Goal: Task Accomplishment & Management: Complete application form

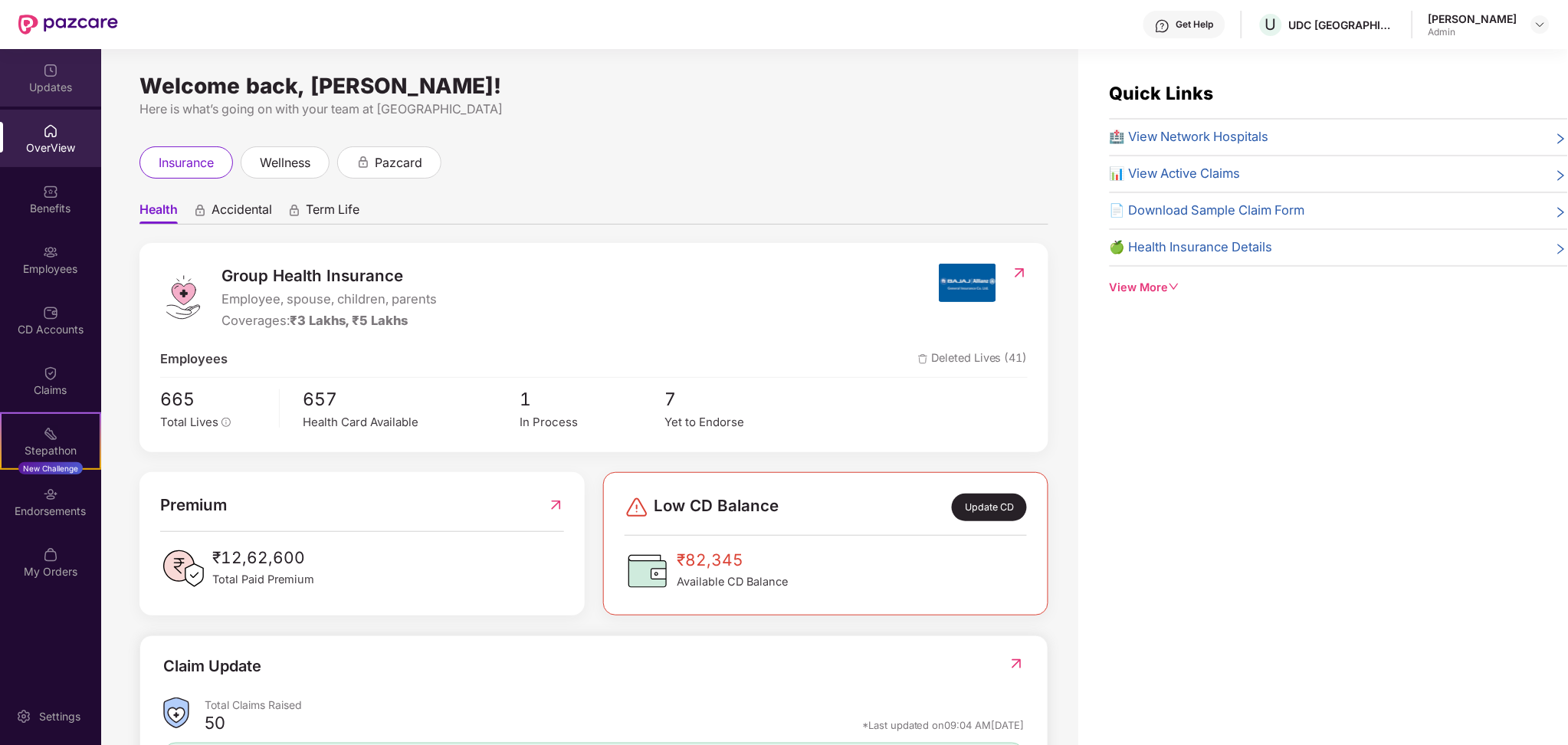
click at [65, 80] on div "Updates" at bounding box center [50, 86] width 101 height 15
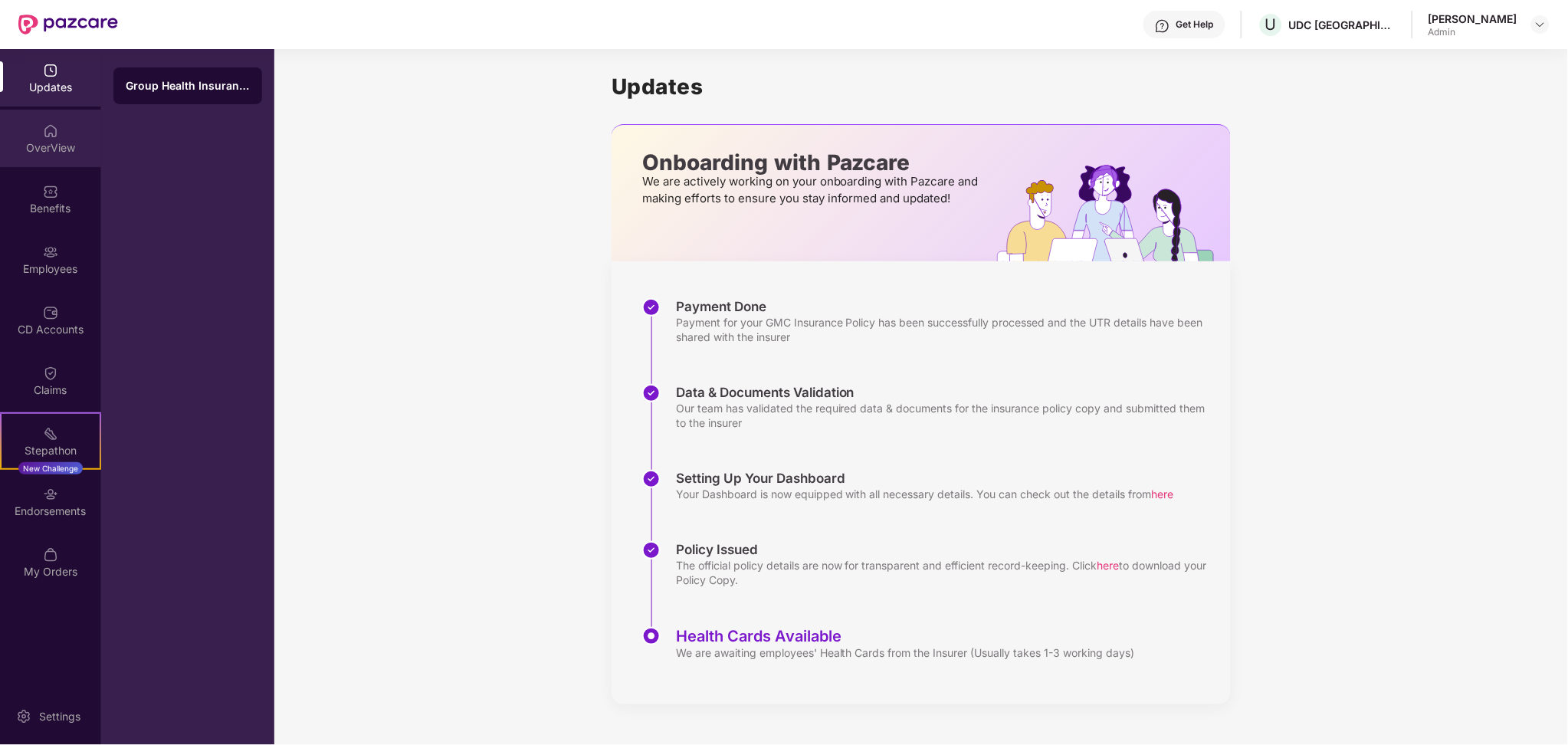
click at [47, 167] on div "OverView" at bounding box center [50, 138] width 101 height 57
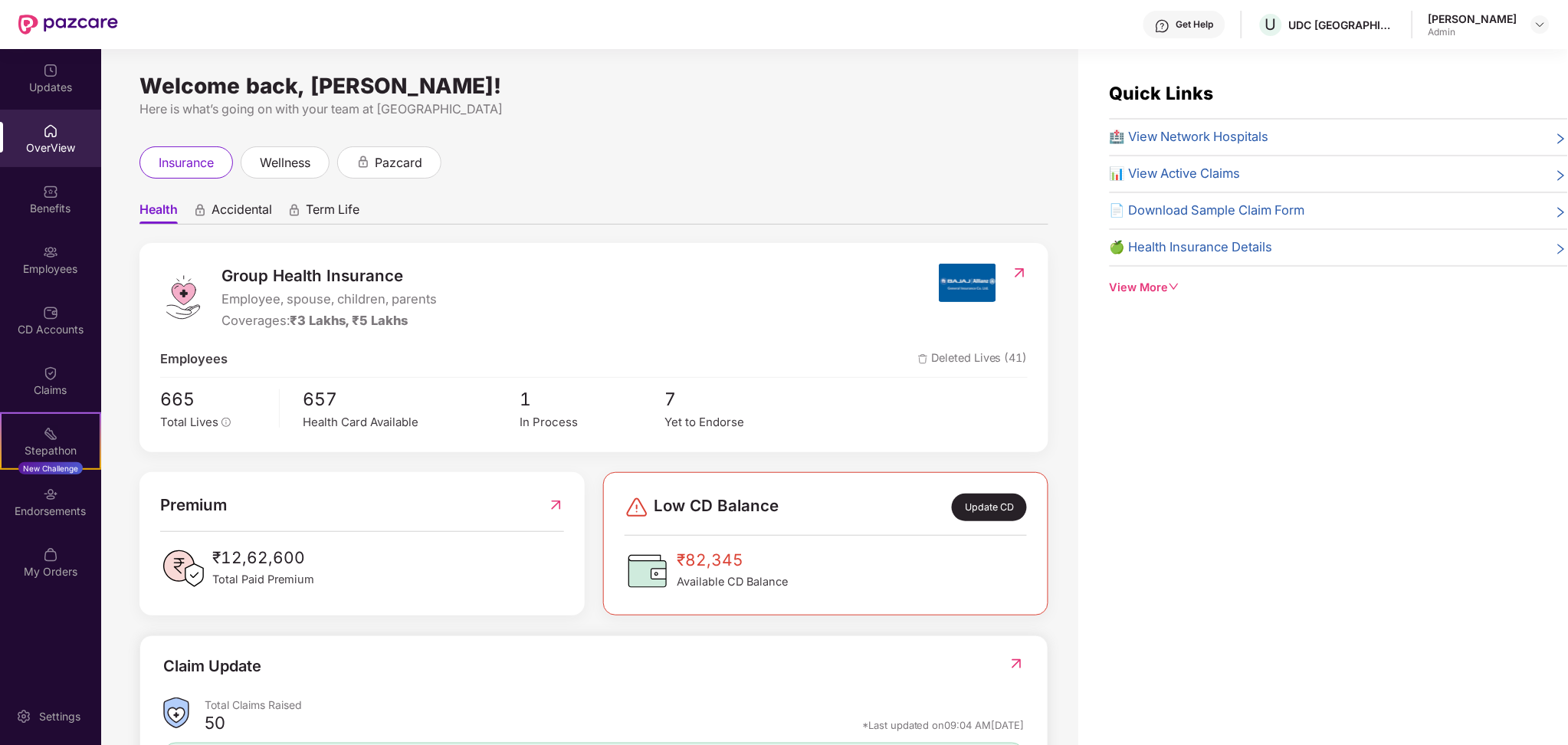
click at [56, 197] on img at bounding box center [50, 191] width 15 height 15
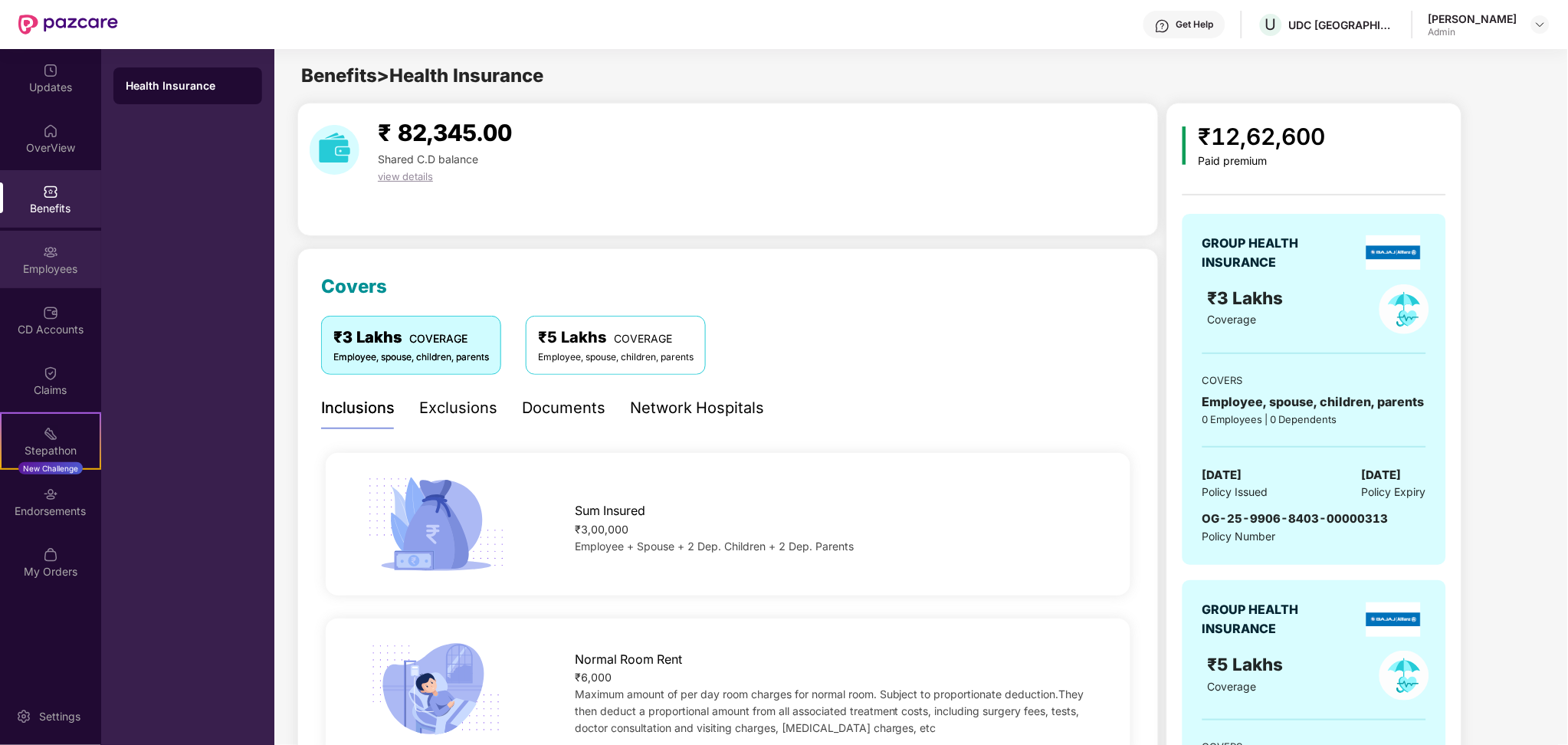
click at [56, 240] on div "Employees" at bounding box center [50, 259] width 101 height 57
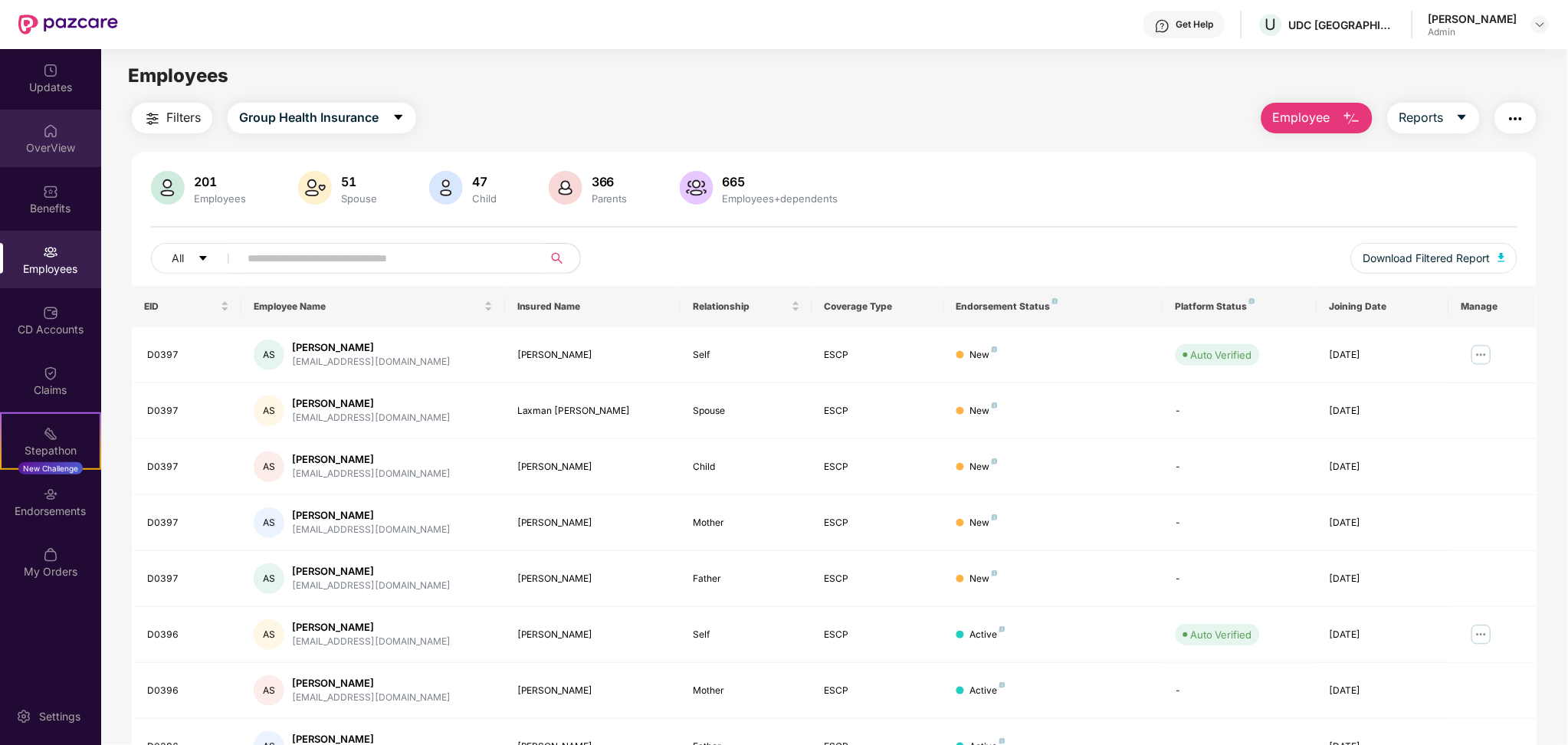
click at [57, 143] on div "OverView" at bounding box center [50, 147] width 101 height 15
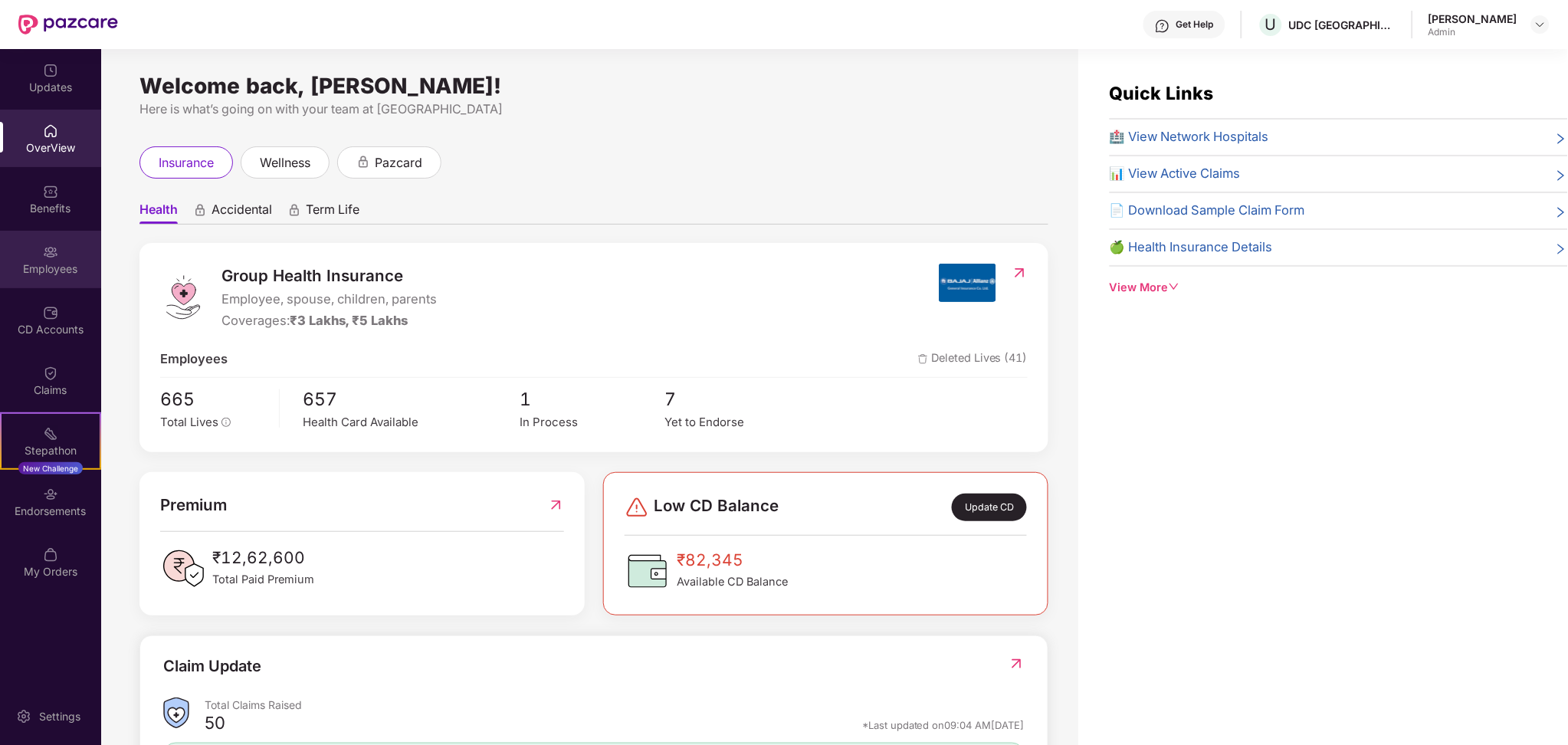
click at [63, 248] on div "Employees" at bounding box center [50, 259] width 101 height 57
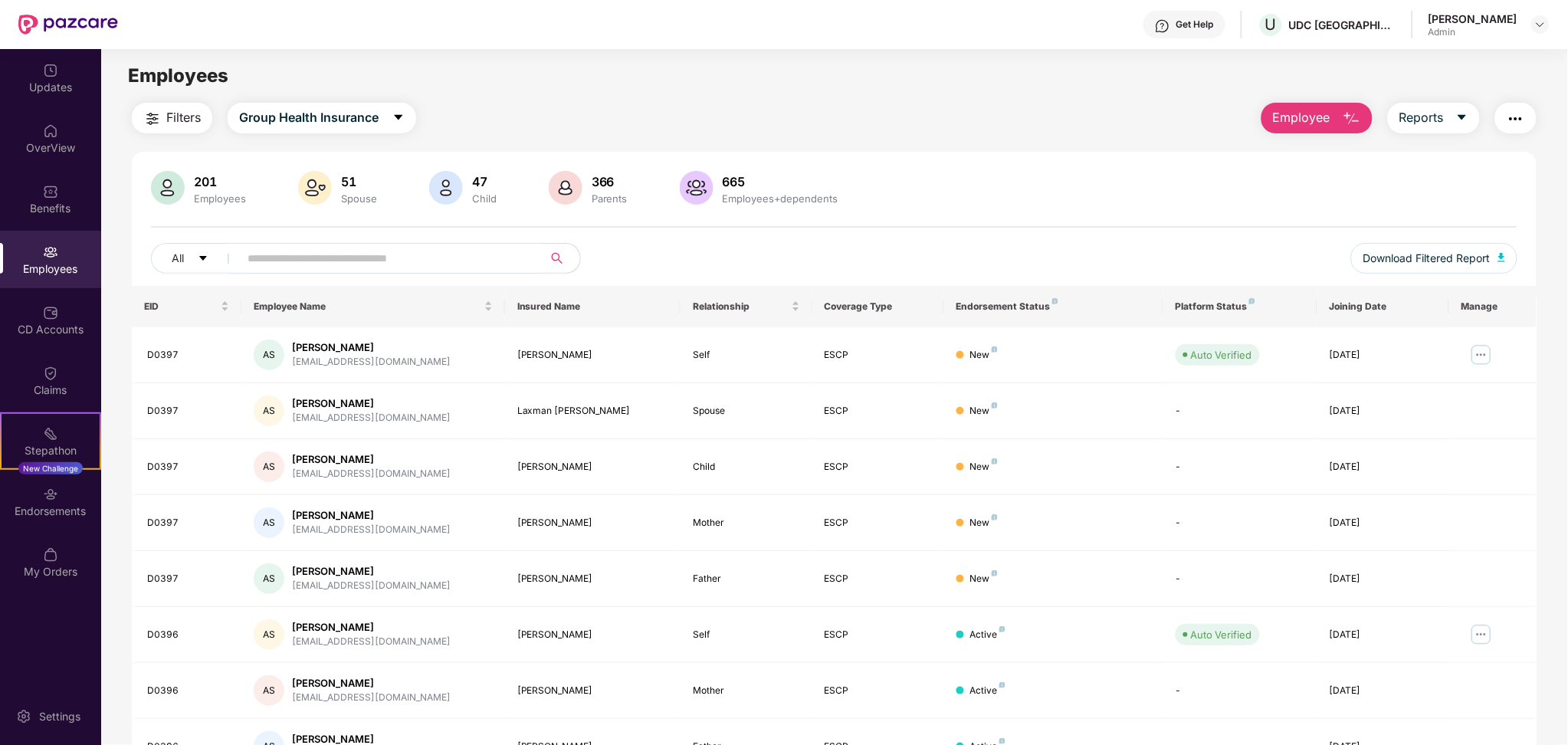
click at [1327, 120] on span "Employee" at bounding box center [1301, 118] width 57 height 19
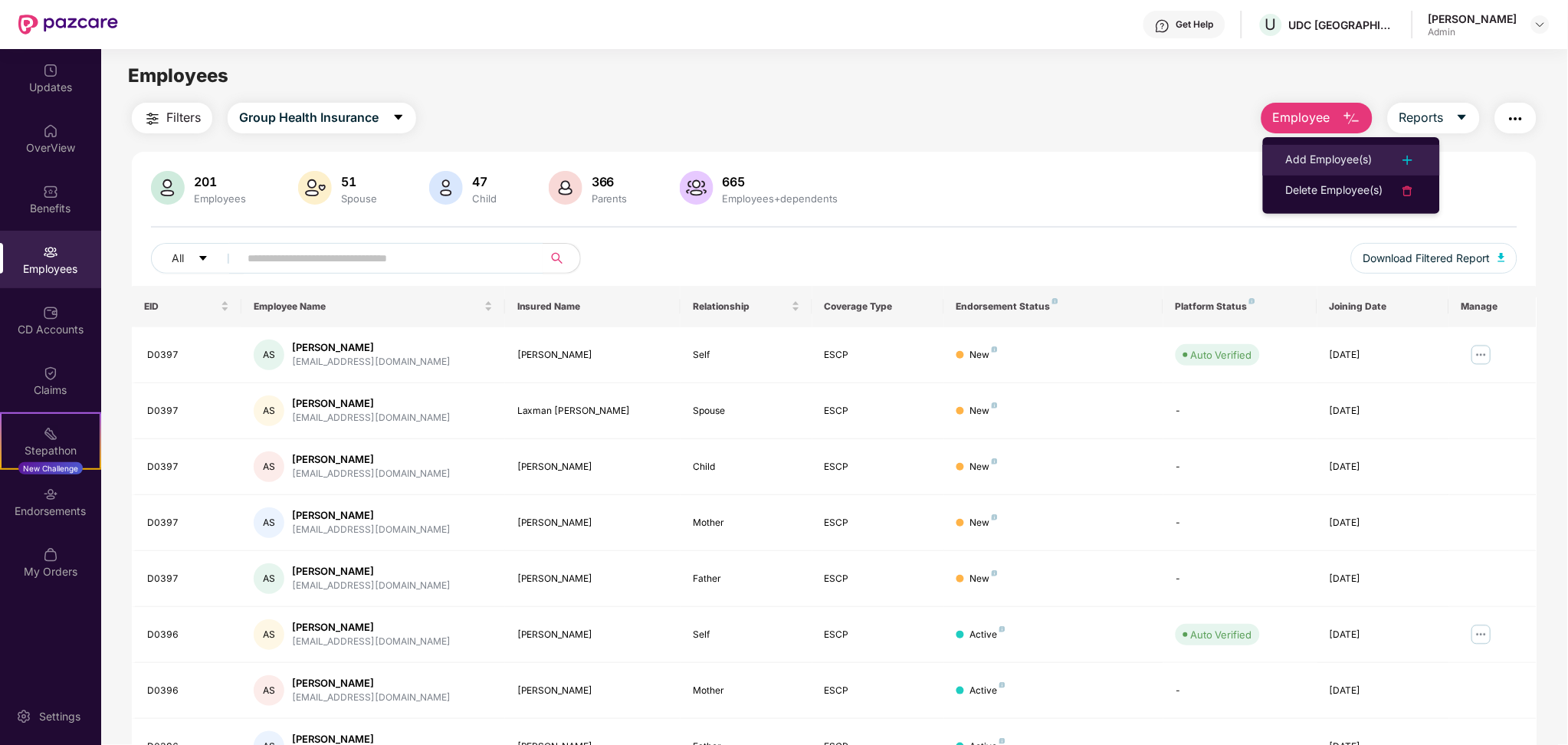
click at [1361, 155] on div "Add Employee(s)" at bounding box center [1329, 160] width 86 height 19
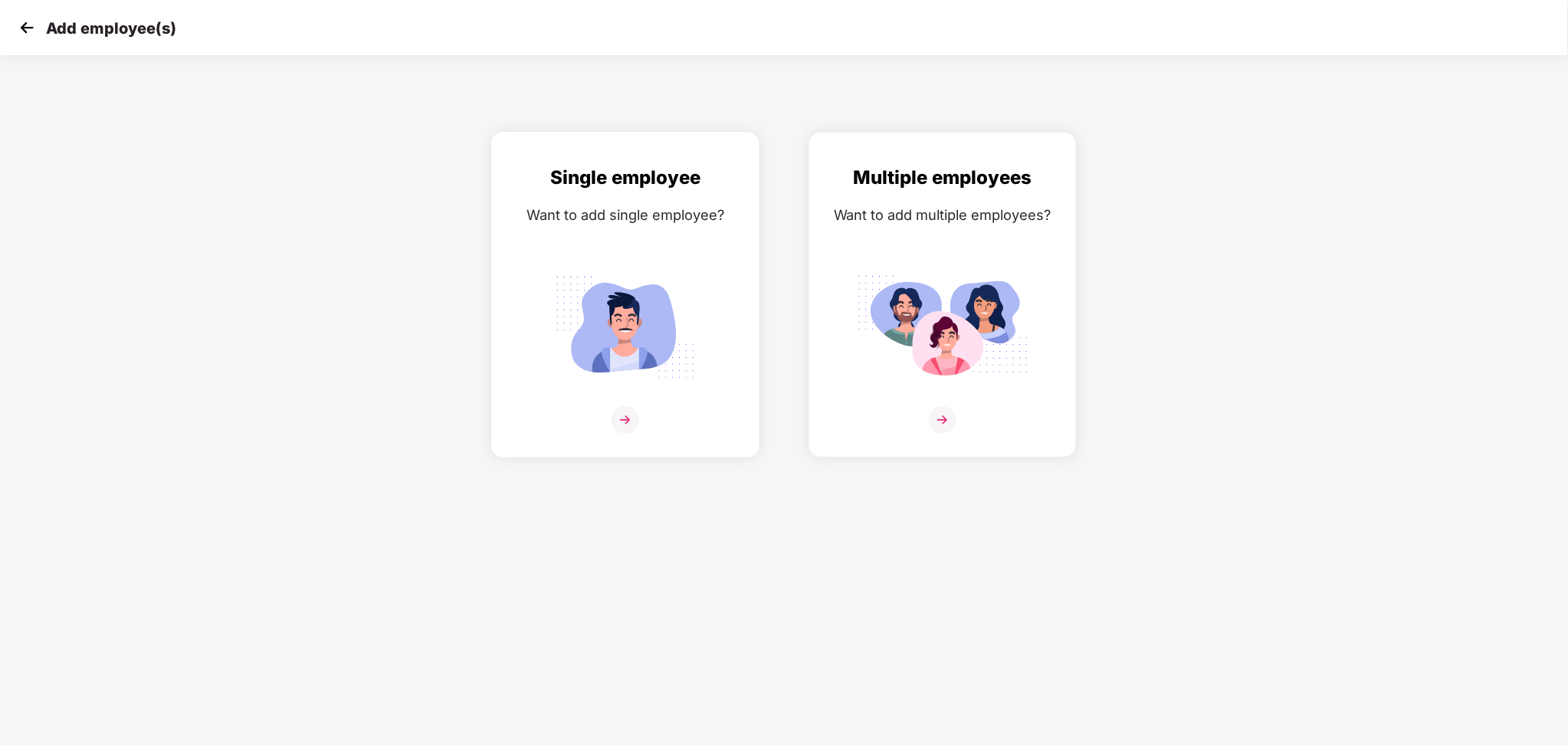
click at [647, 351] on img at bounding box center [625, 327] width 172 height 120
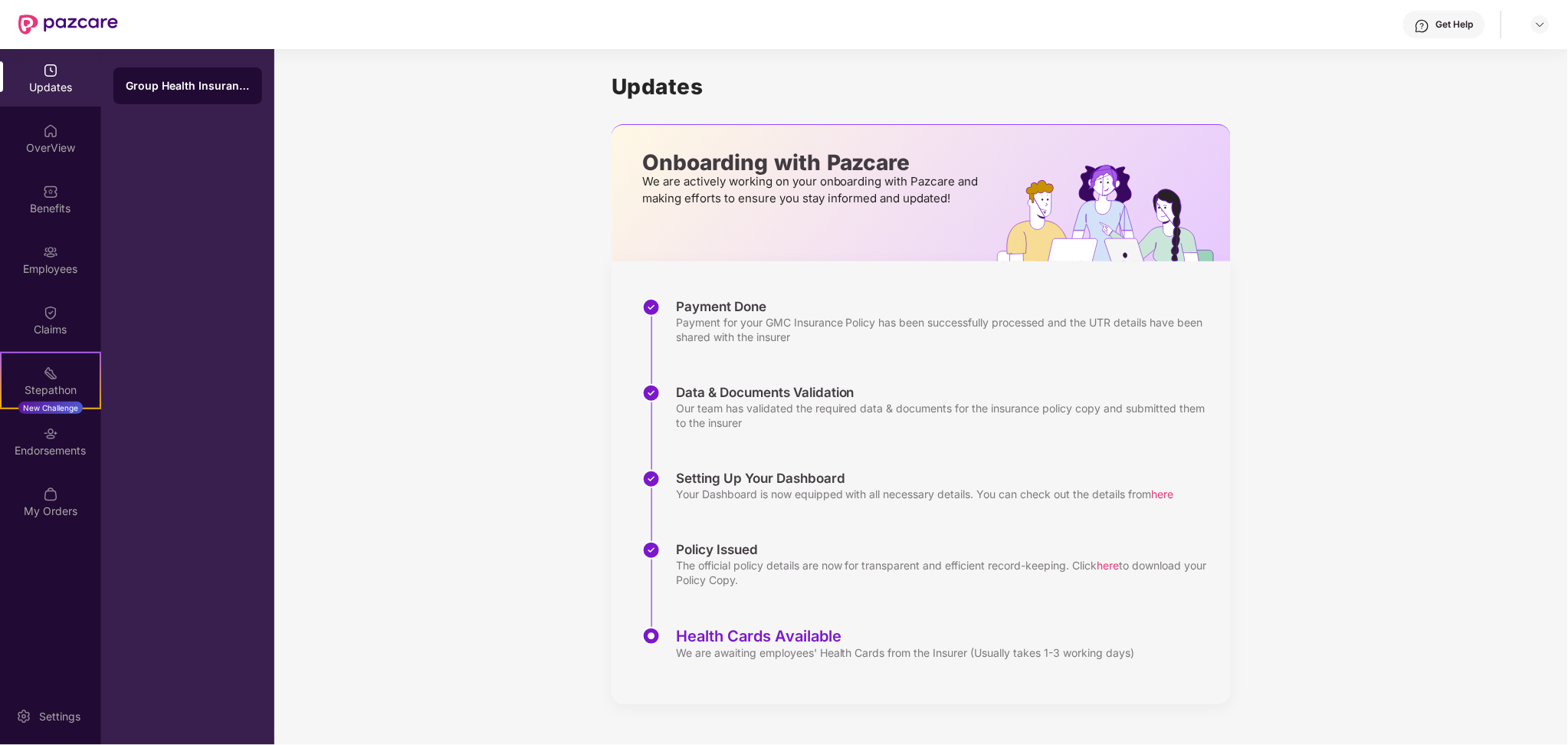
drag, startPoint x: 0, startPoint y: 0, endPoint x: 1016, endPoint y: 466, distance: 1117.8
click at [1016, 466] on div "Data & Documents Validation Our team has validated the required data & document…" at bounding box center [936, 427] width 589 height 86
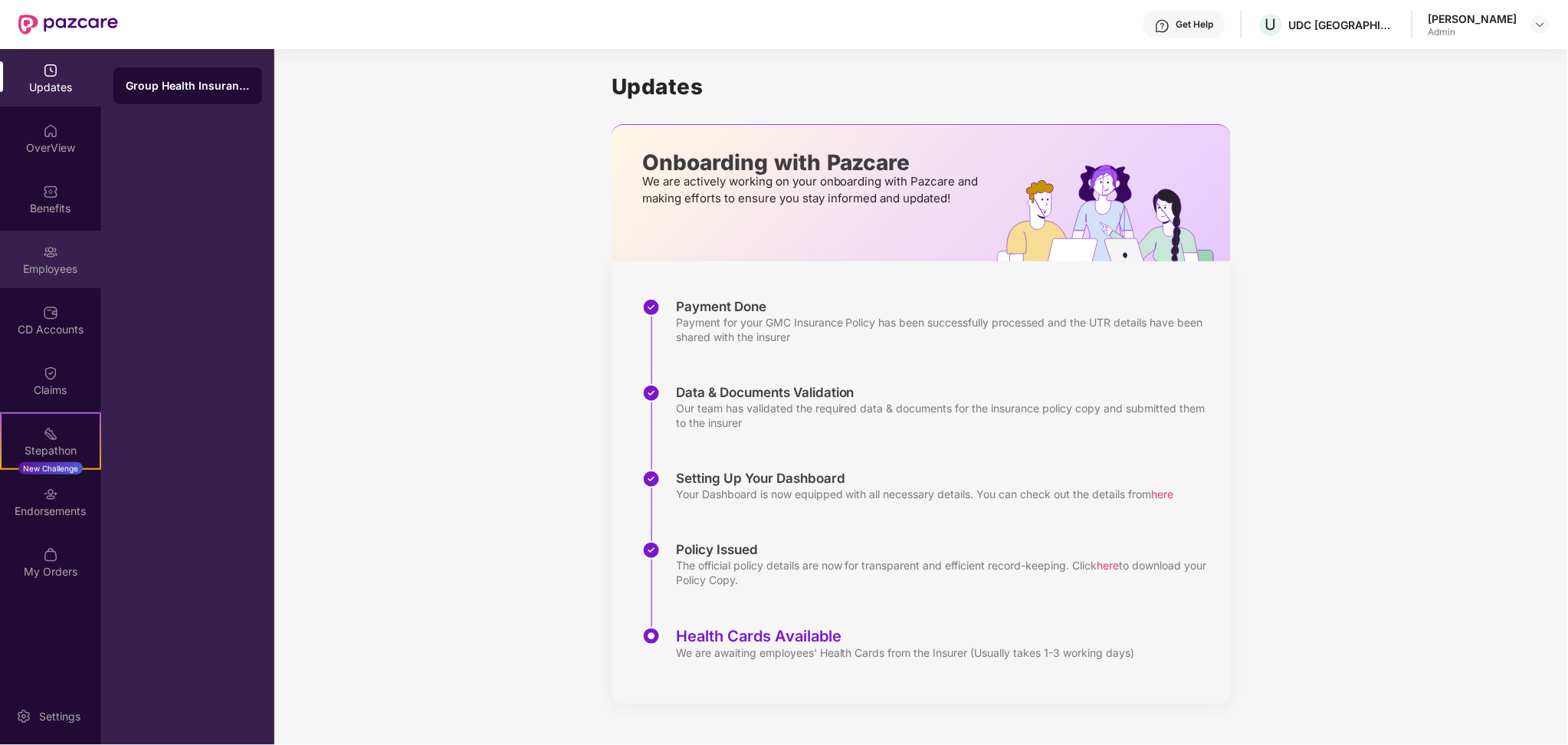
drag, startPoint x: 67, startPoint y: 267, endPoint x: 31, endPoint y: 264, distance: 36.1
click at [31, 264] on div "Employees" at bounding box center [50, 268] width 101 height 15
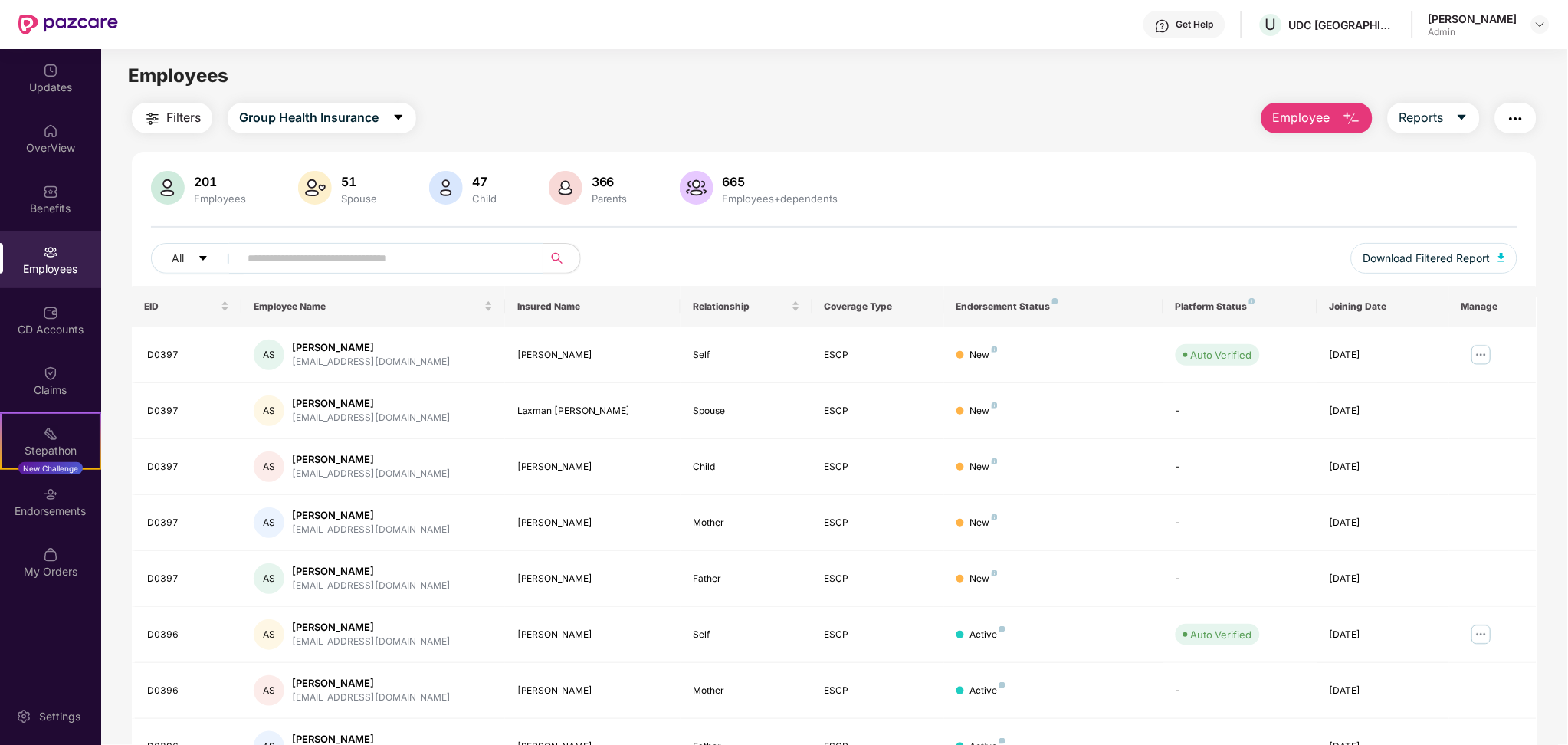
click at [1326, 110] on span "Employee" at bounding box center [1301, 118] width 57 height 19
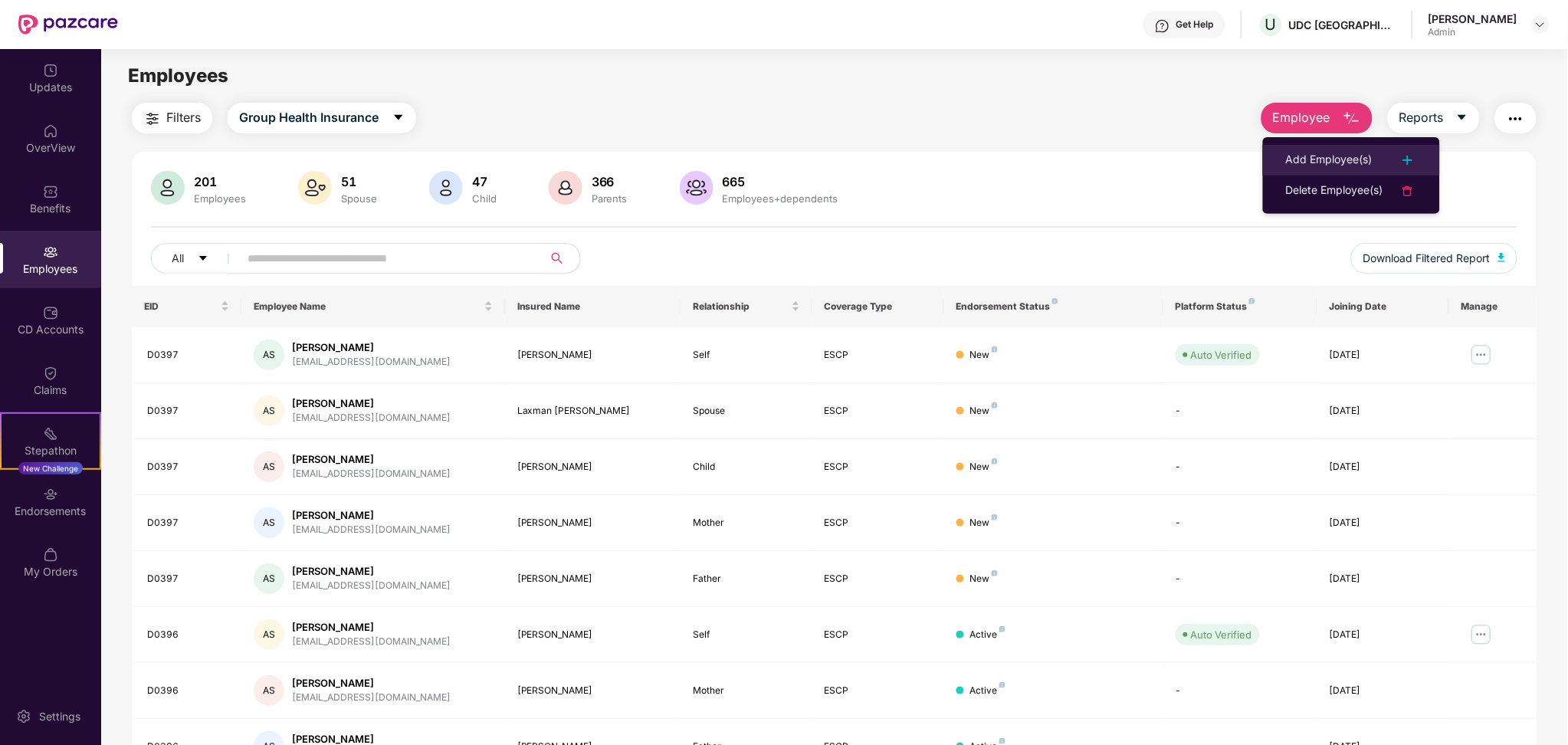
click at [1332, 153] on div "Add Employee(s)" at bounding box center [1329, 160] width 86 height 19
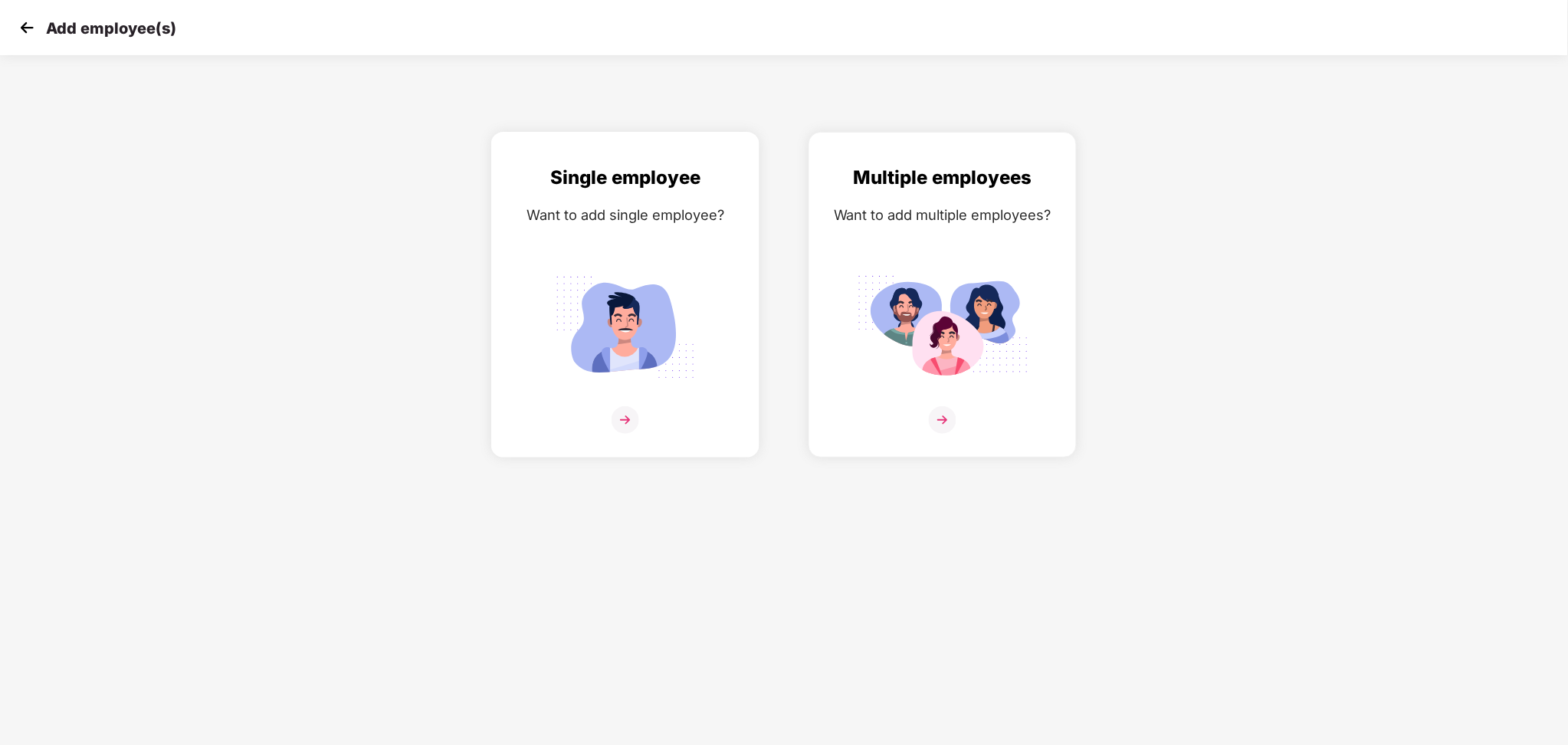
click at [635, 404] on div "Single employee Want to add single employee?" at bounding box center [625, 308] width 236 height 290
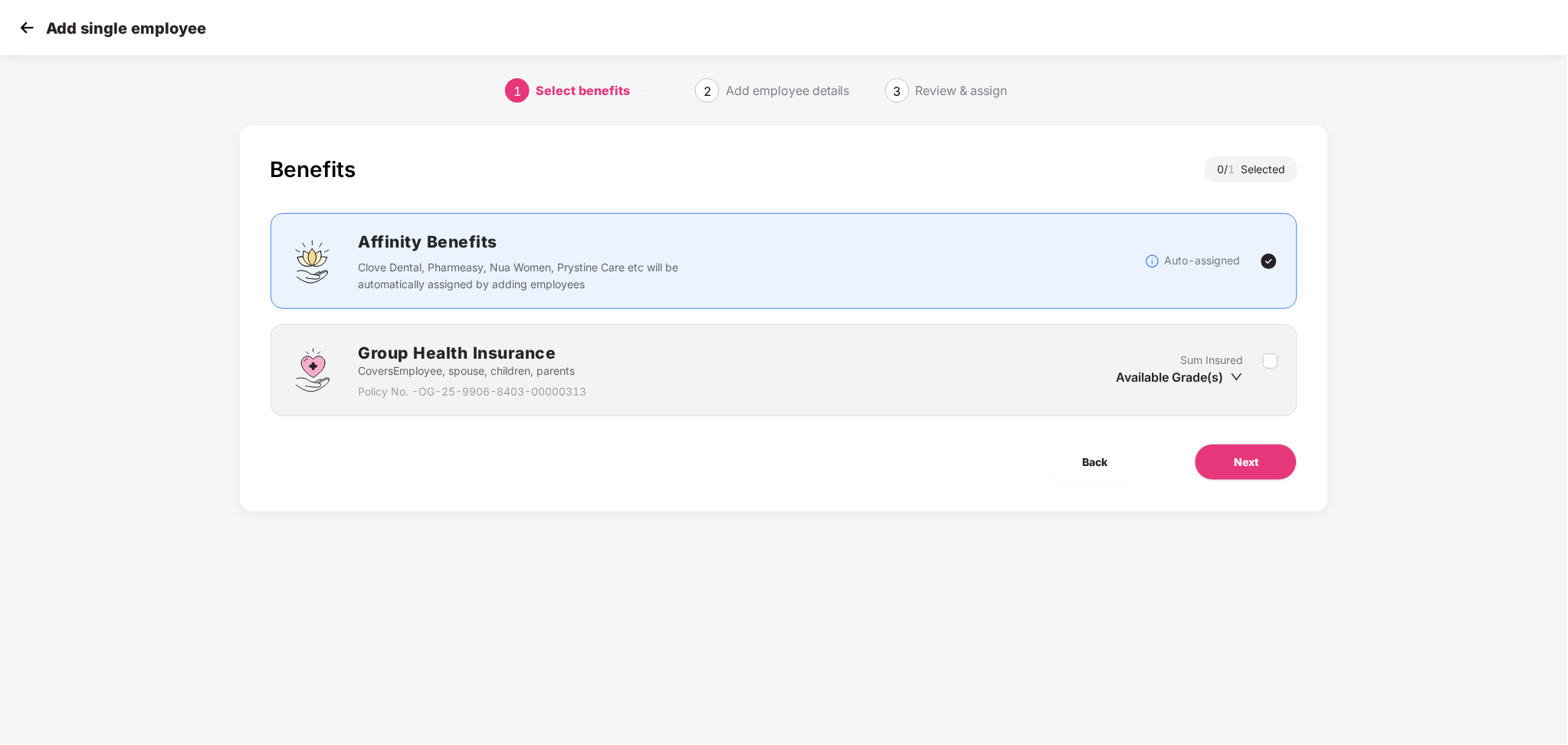
click at [31, 25] on img at bounding box center [26, 27] width 23 height 23
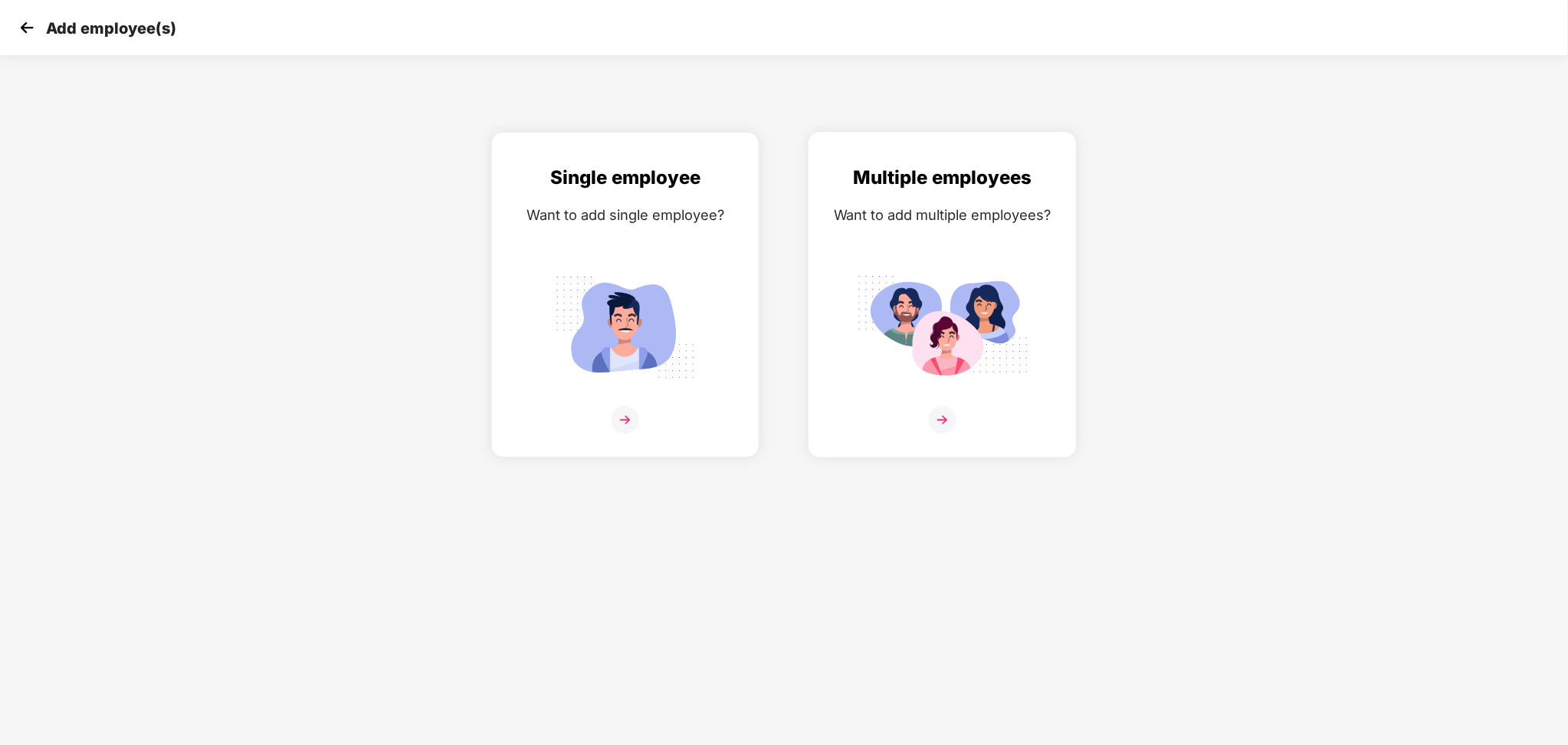
click at [940, 408] on img at bounding box center [942, 420] width 27 height 27
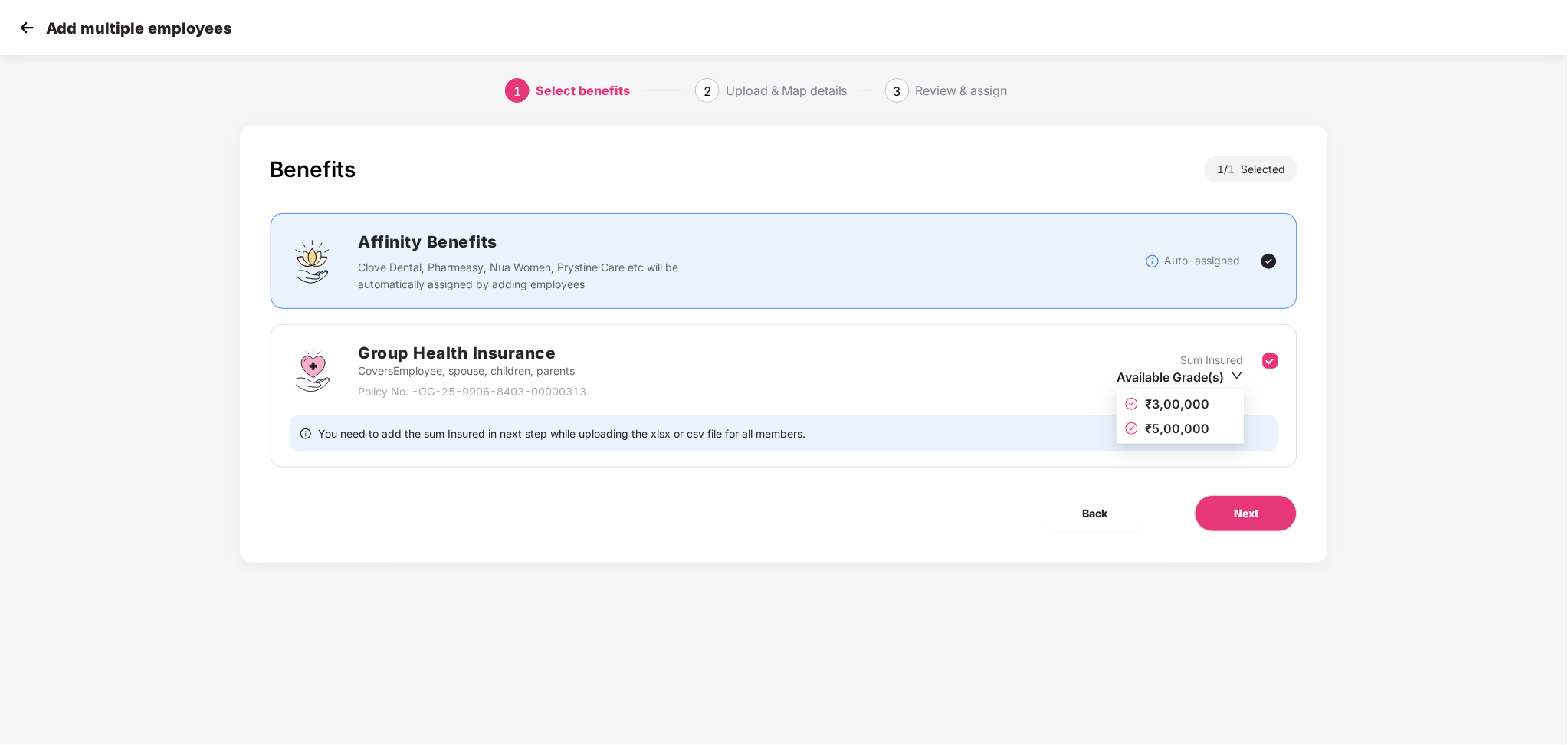
click at [1237, 370] on icon "down" at bounding box center [1237, 376] width 11 height 11
click at [1170, 433] on span "₹5,00,000" at bounding box center [1178, 428] width 64 height 15
click at [1240, 371] on icon "down" at bounding box center [1237, 376] width 11 height 11
click at [1162, 431] on span "₹5,00,000" at bounding box center [1178, 428] width 64 height 15
click at [1233, 379] on icon "down" at bounding box center [1237, 376] width 11 height 11
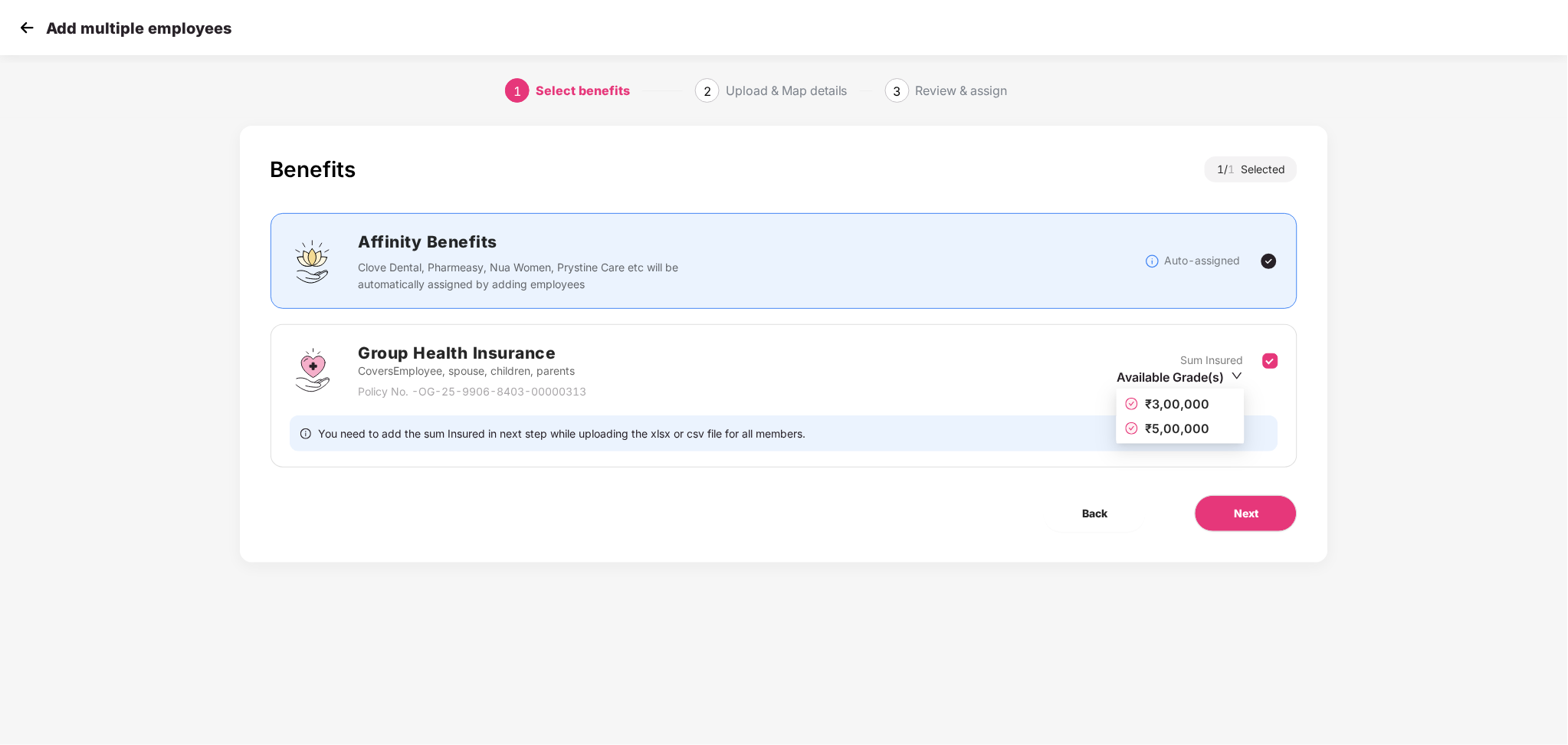
click at [1178, 427] on span "₹5,00,000" at bounding box center [1178, 428] width 64 height 15
click at [1178, 427] on div "You need to add the sum Insured in next step while uploading the xlsx or csv fi…" at bounding box center [784, 433] width 989 height 36
click at [1222, 505] on button "Next" at bounding box center [1245, 514] width 102 height 37
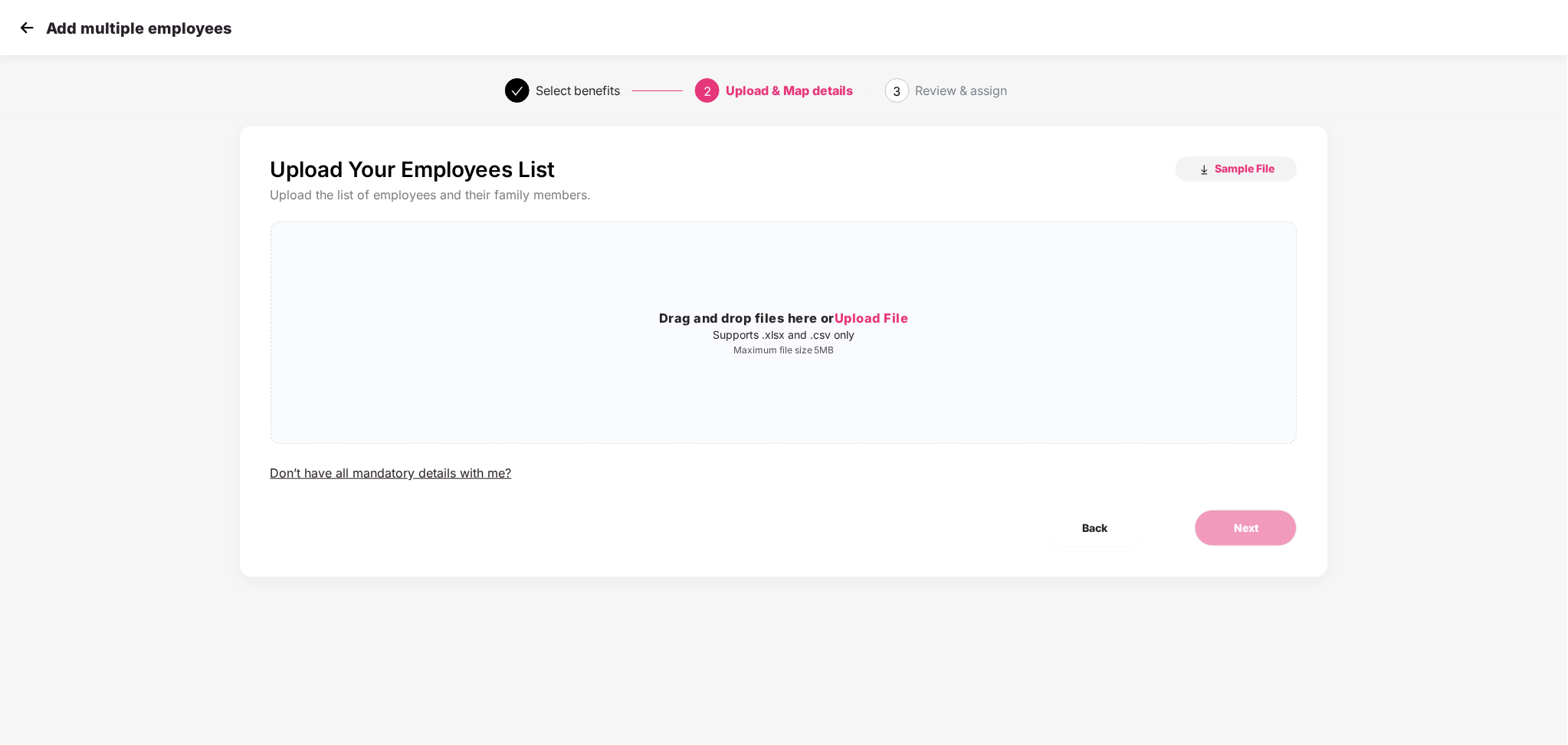
click at [1001, 473] on div "Upload Your Employees List Sample File Upload the list of employees and their f…" at bounding box center [784, 318] width 1028 height 325
click at [1229, 173] on span "Sample File" at bounding box center [1245, 168] width 60 height 15
click at [881, 319] on span "Upload File" at bounding box center [872, 317] width 74 height 15
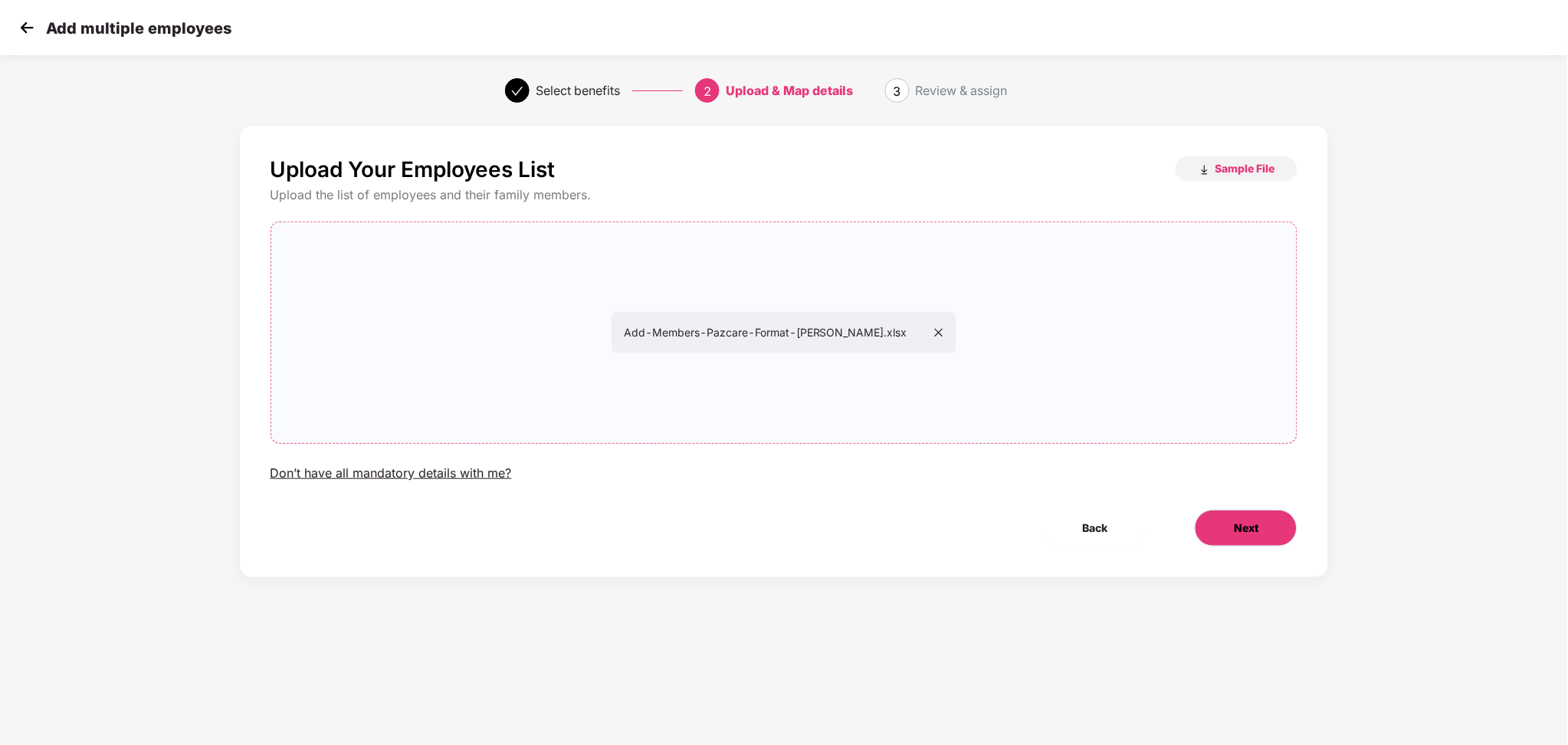
click at [1224, 521] on button "Next" at bounding box center [1245, 528] width 102 height 37
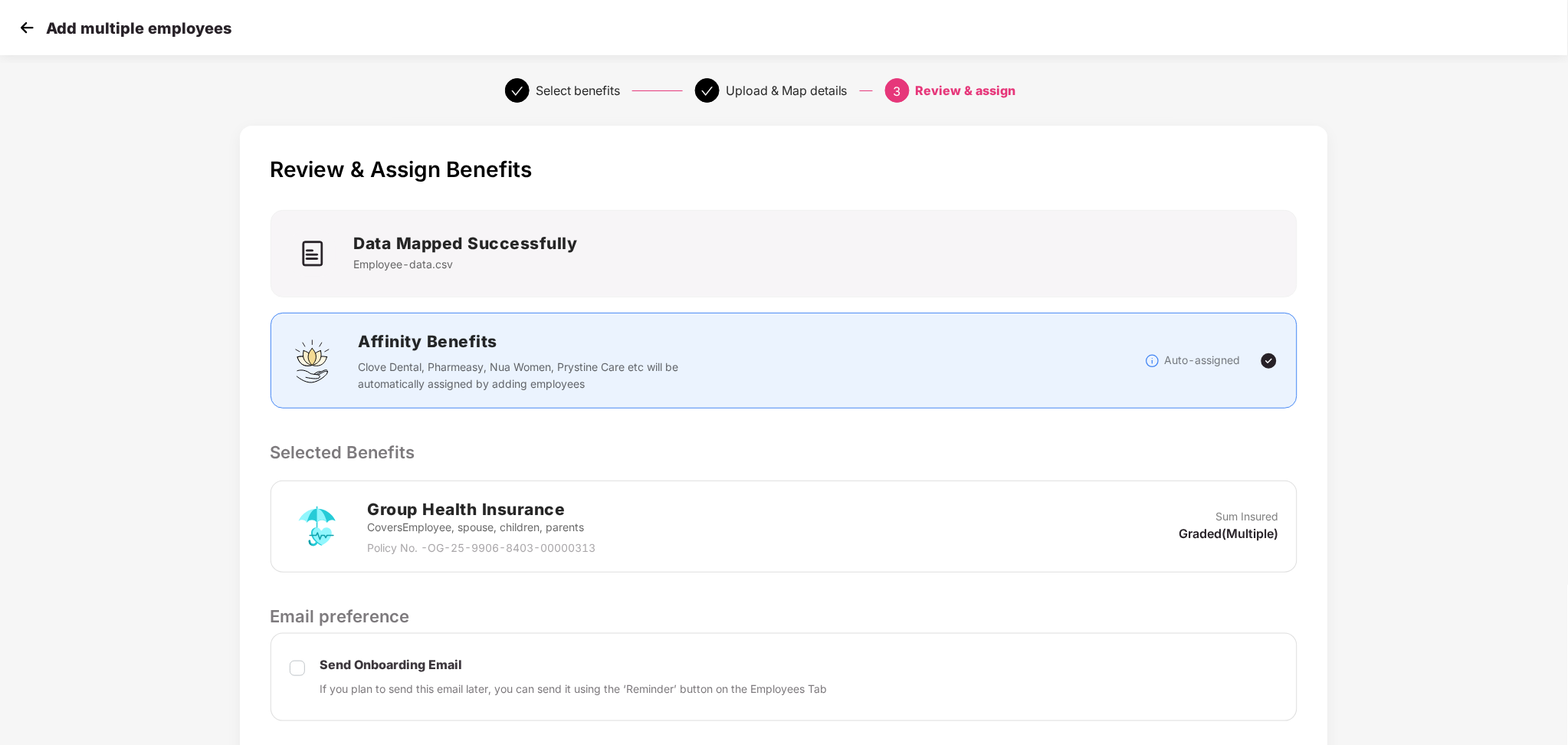
scroll to position [258, 0]
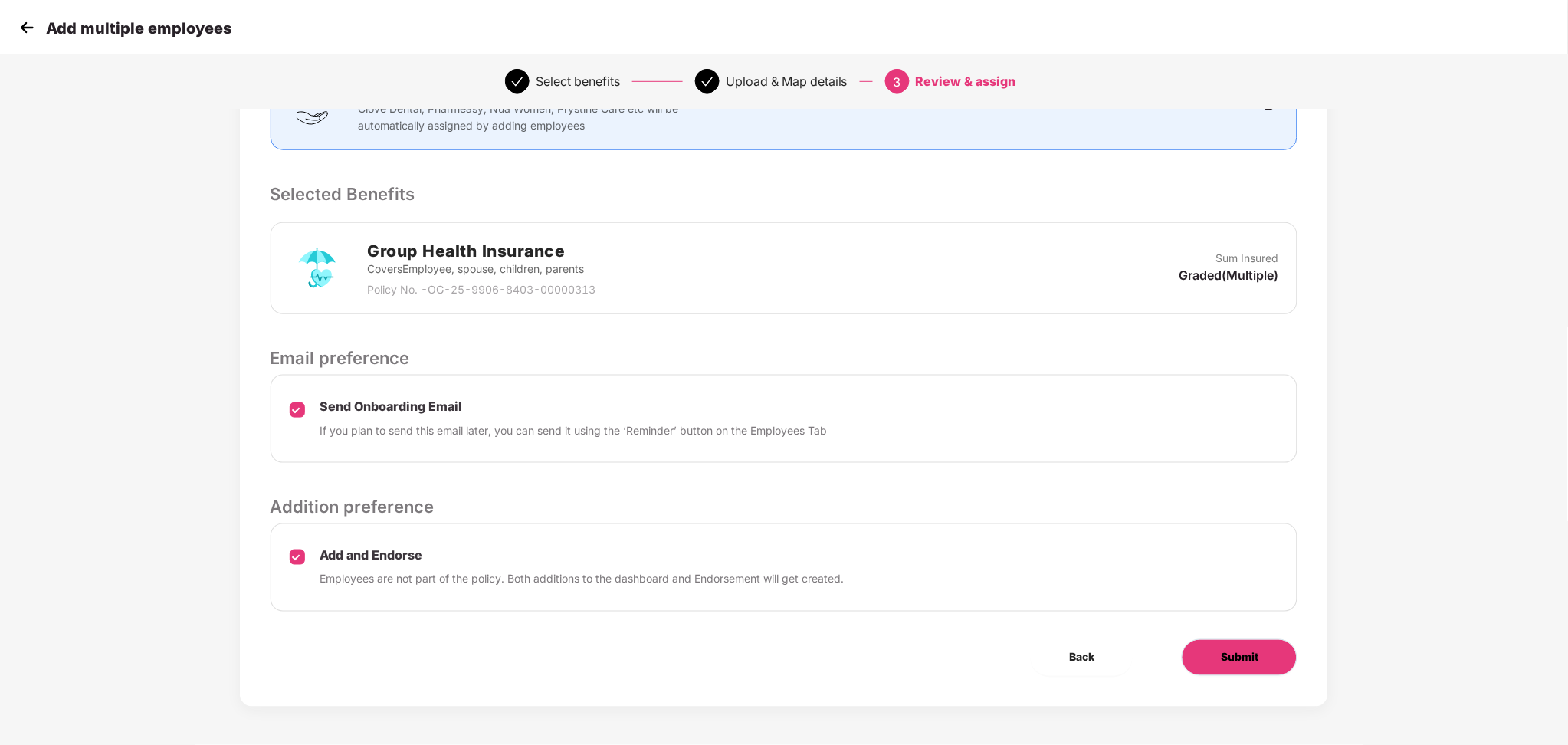
click at [1217, 652] on button "Submit" at bounding box center [1238, 658] width 115 height 37
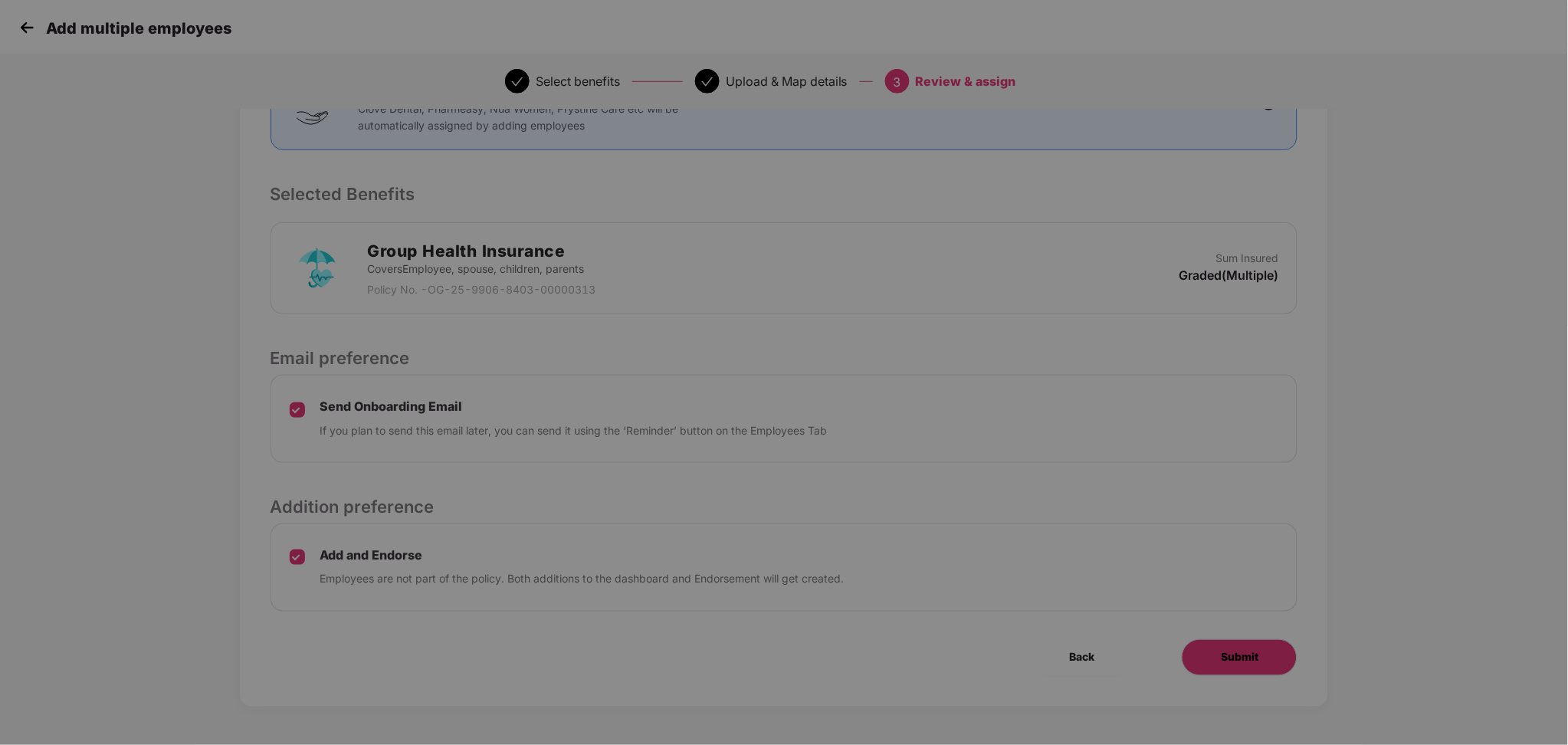
scroll to position [0, 0]
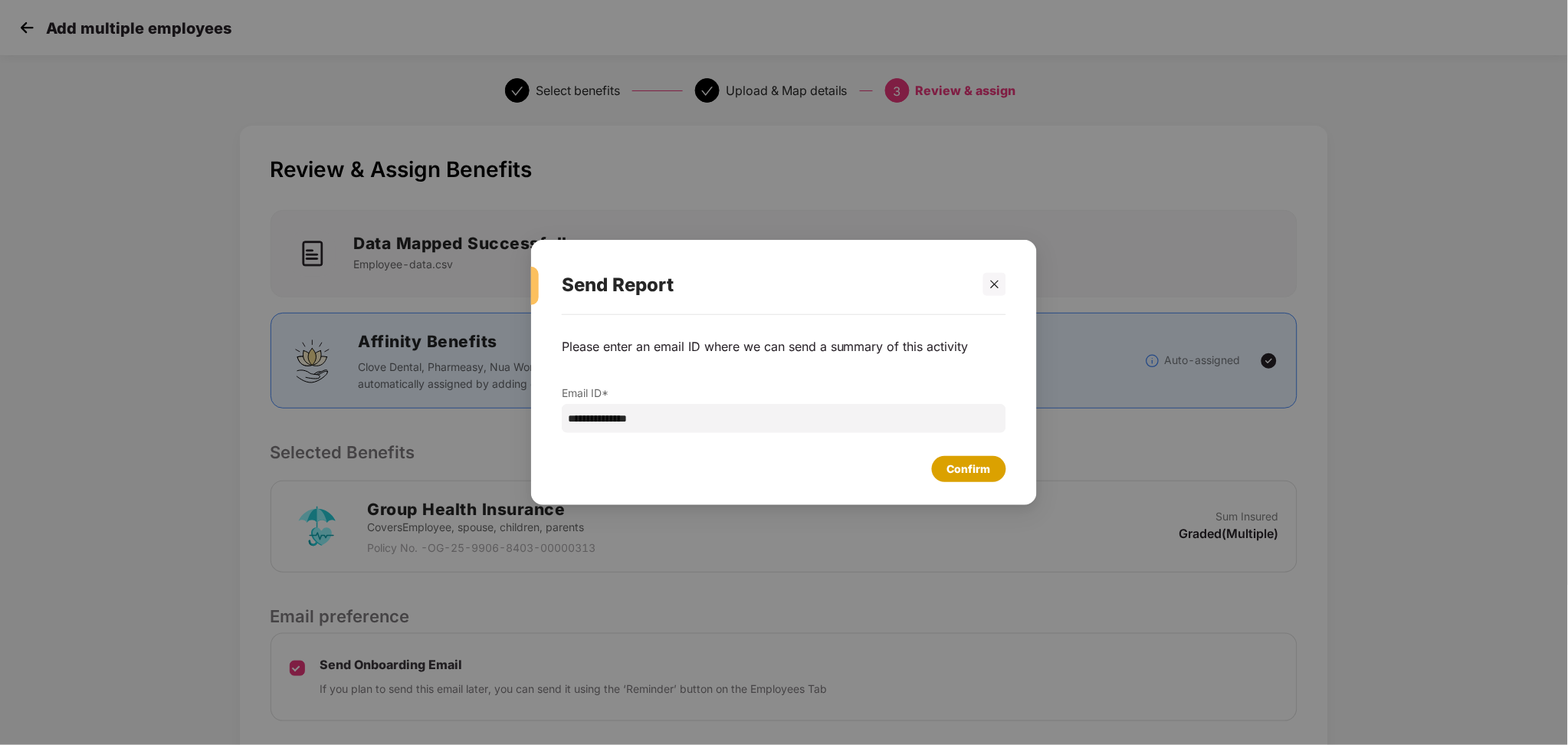
click at [947, 460] on div "Confirm" at bounding box center [969, 468] width 44 height 17
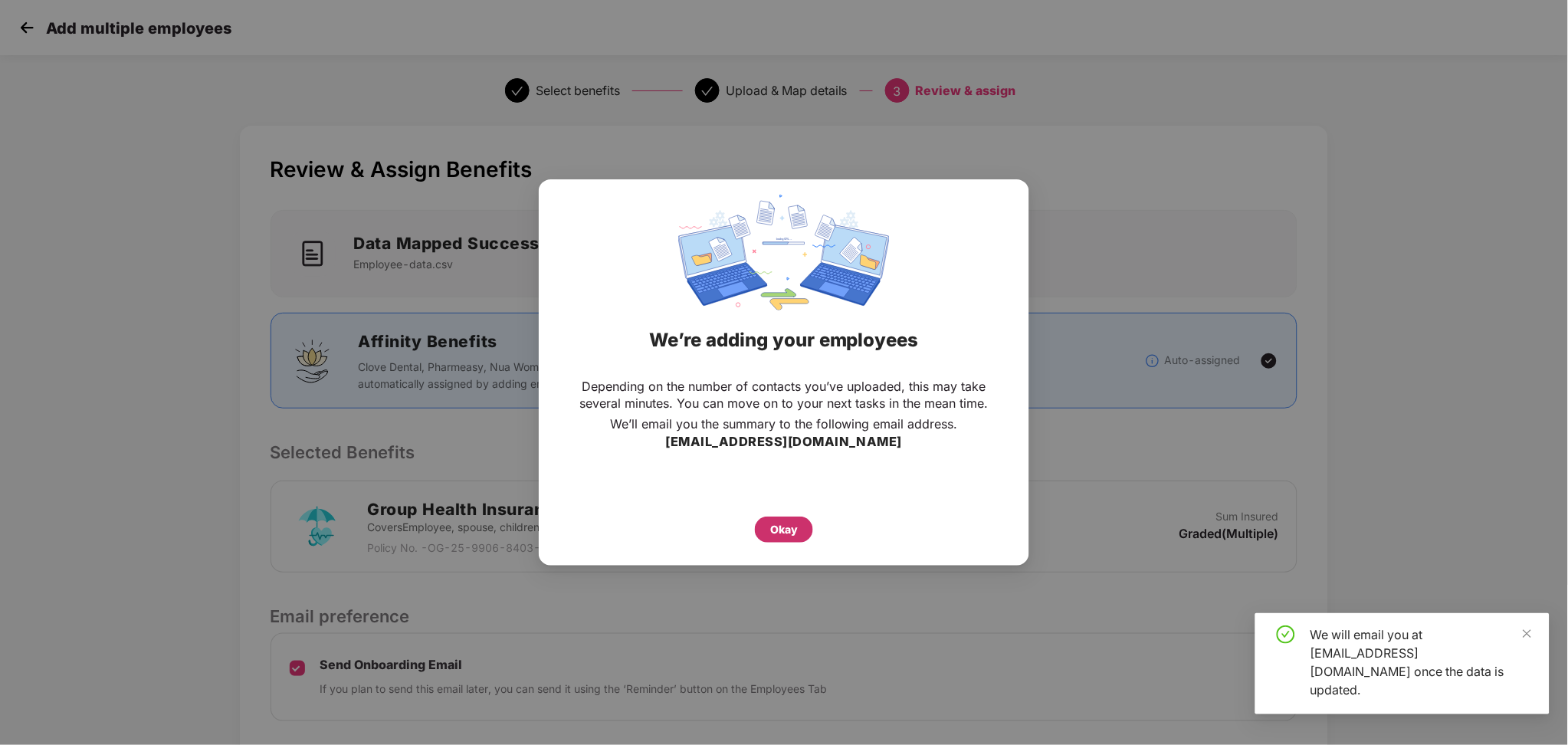
click at [794, 528] on div "Okay" at bounding box center [784, 529] width 27 height 17
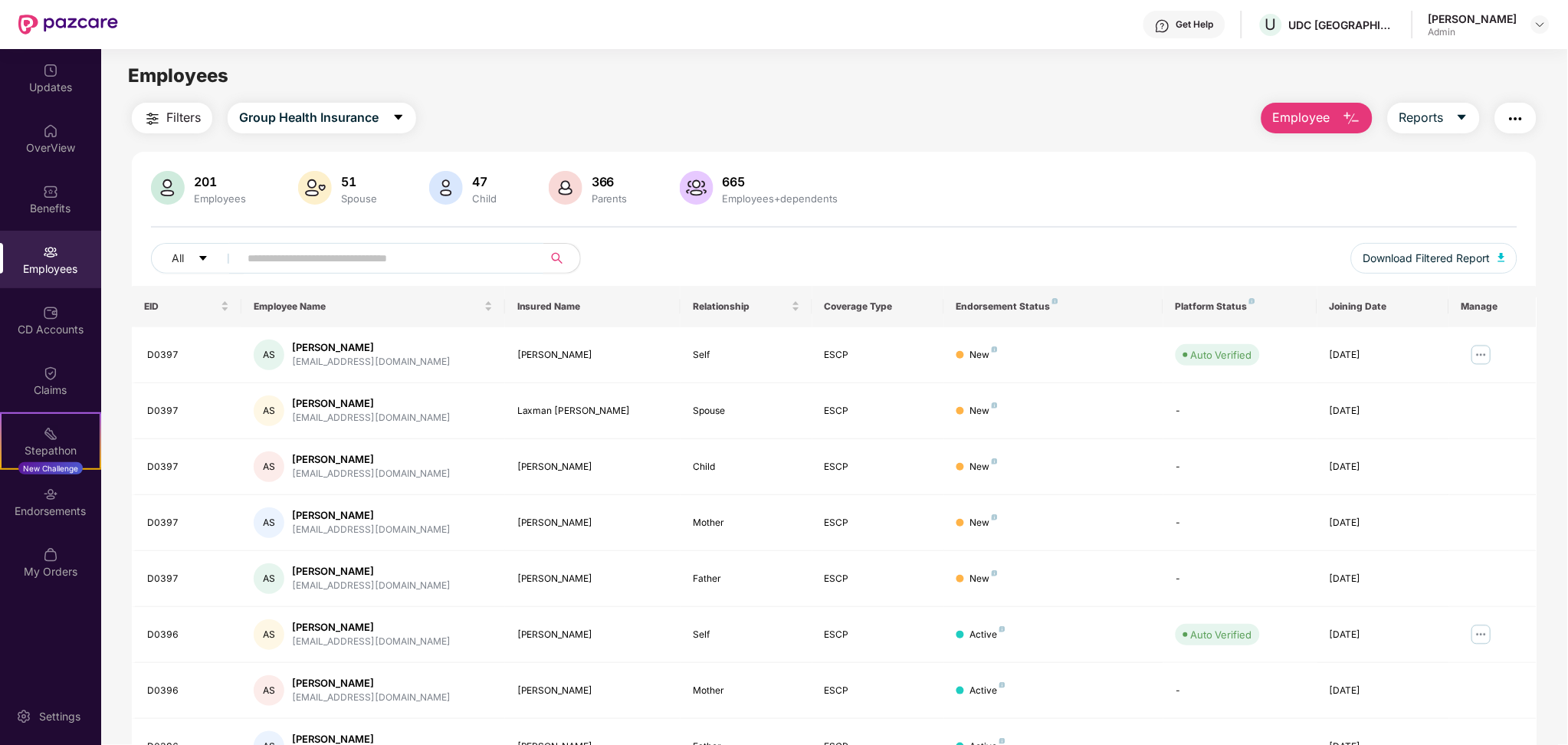
click at [460, 264] on input "text" at bounding box center [385, 258] width 275 height 23
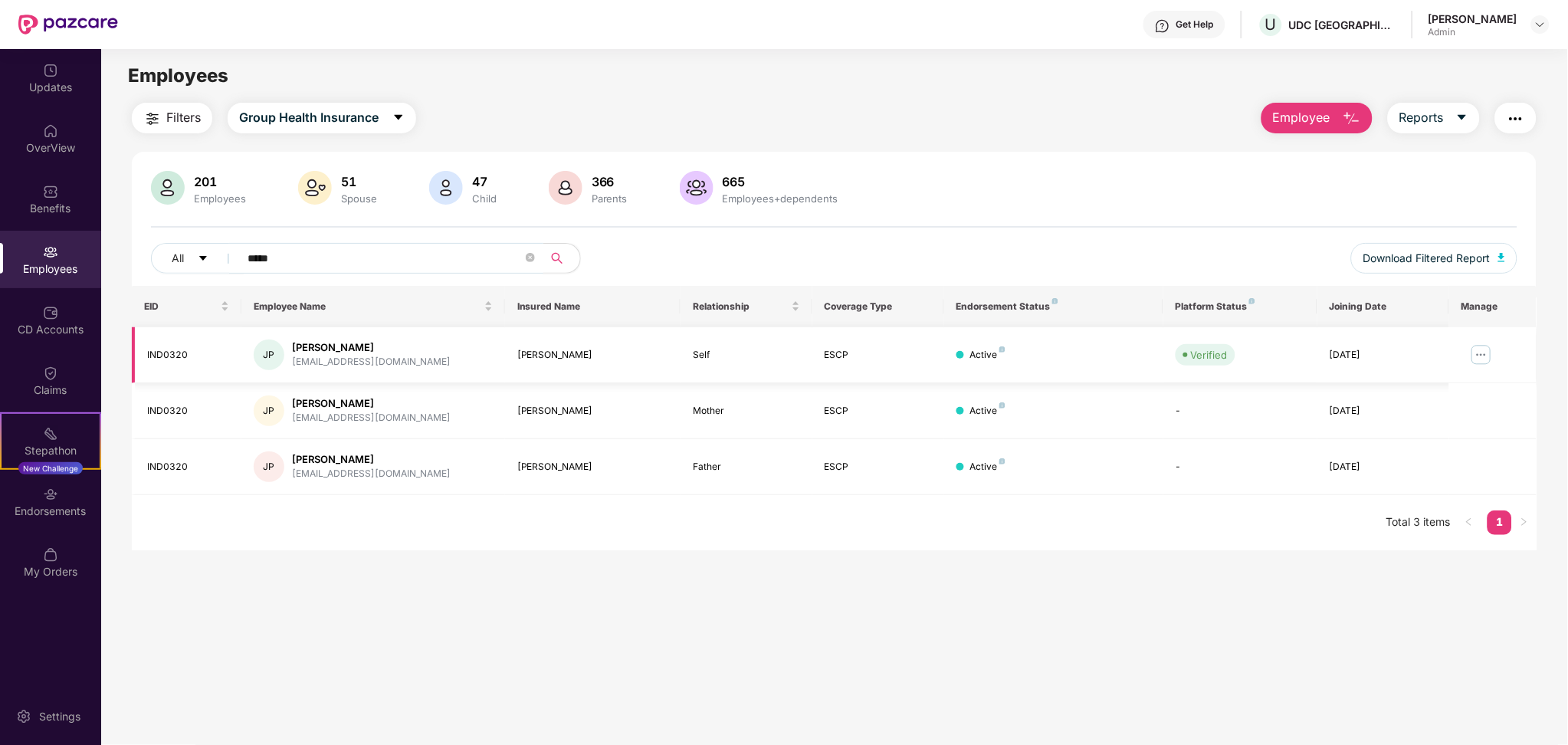
type input "*****"
click at [1474, 367] on img at bounding box center [1481, 355] width 25 height 25
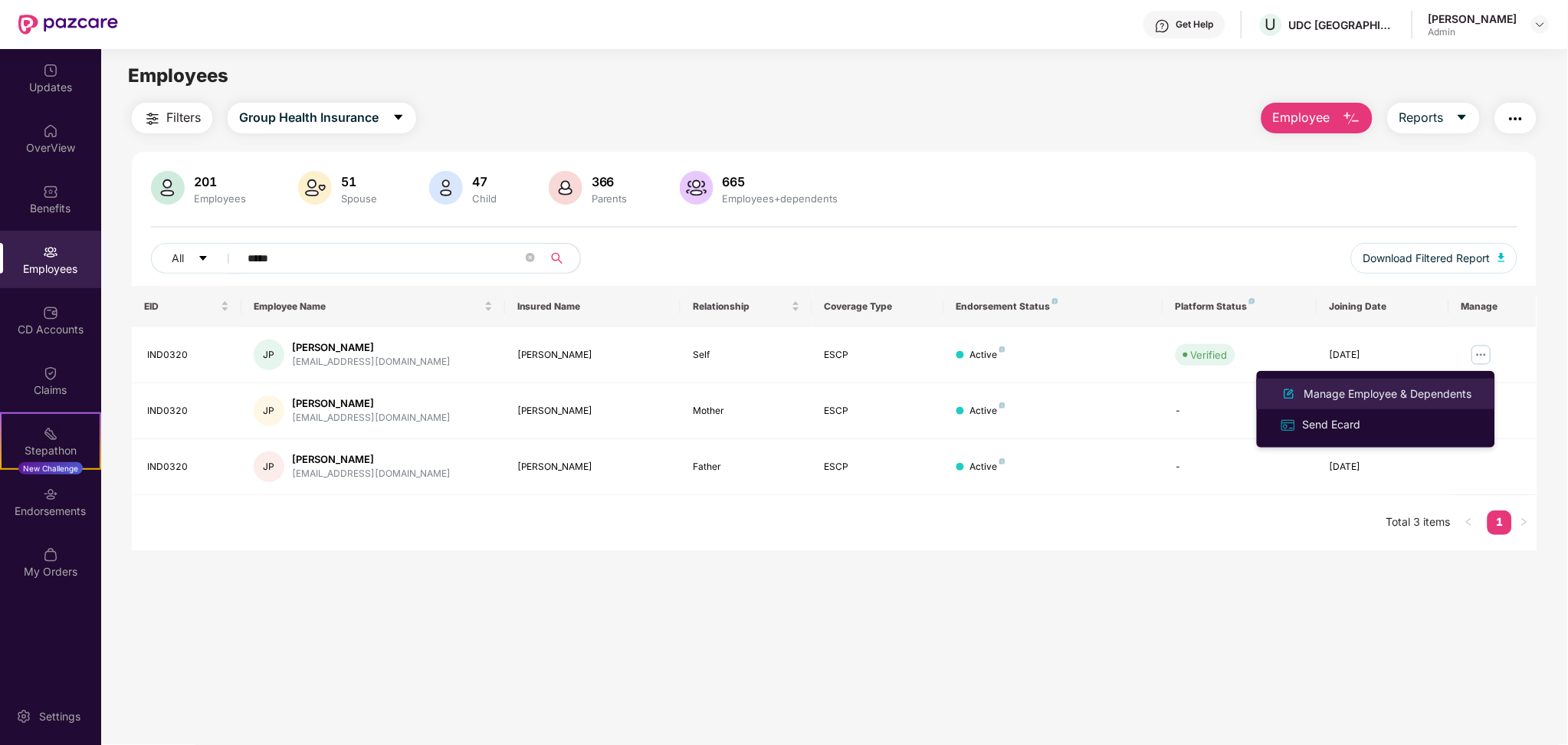
click at [1429, 405] on li "Manage Employee & Dependents" at bounding box center [1376, 393] width 238 height 31
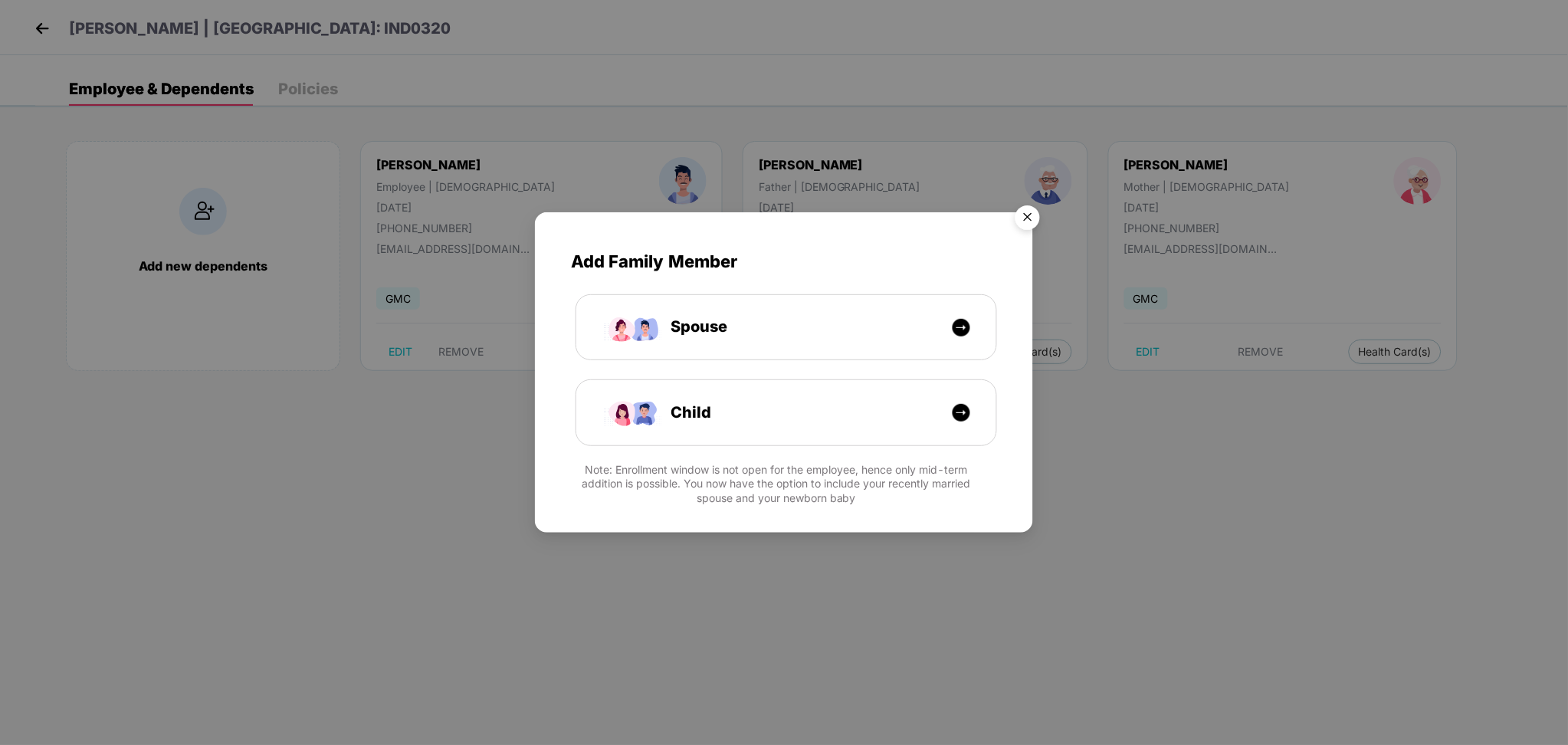
click at [1030, 219] on img "Close" at bounding box center [1027, 220] width 43 height 43
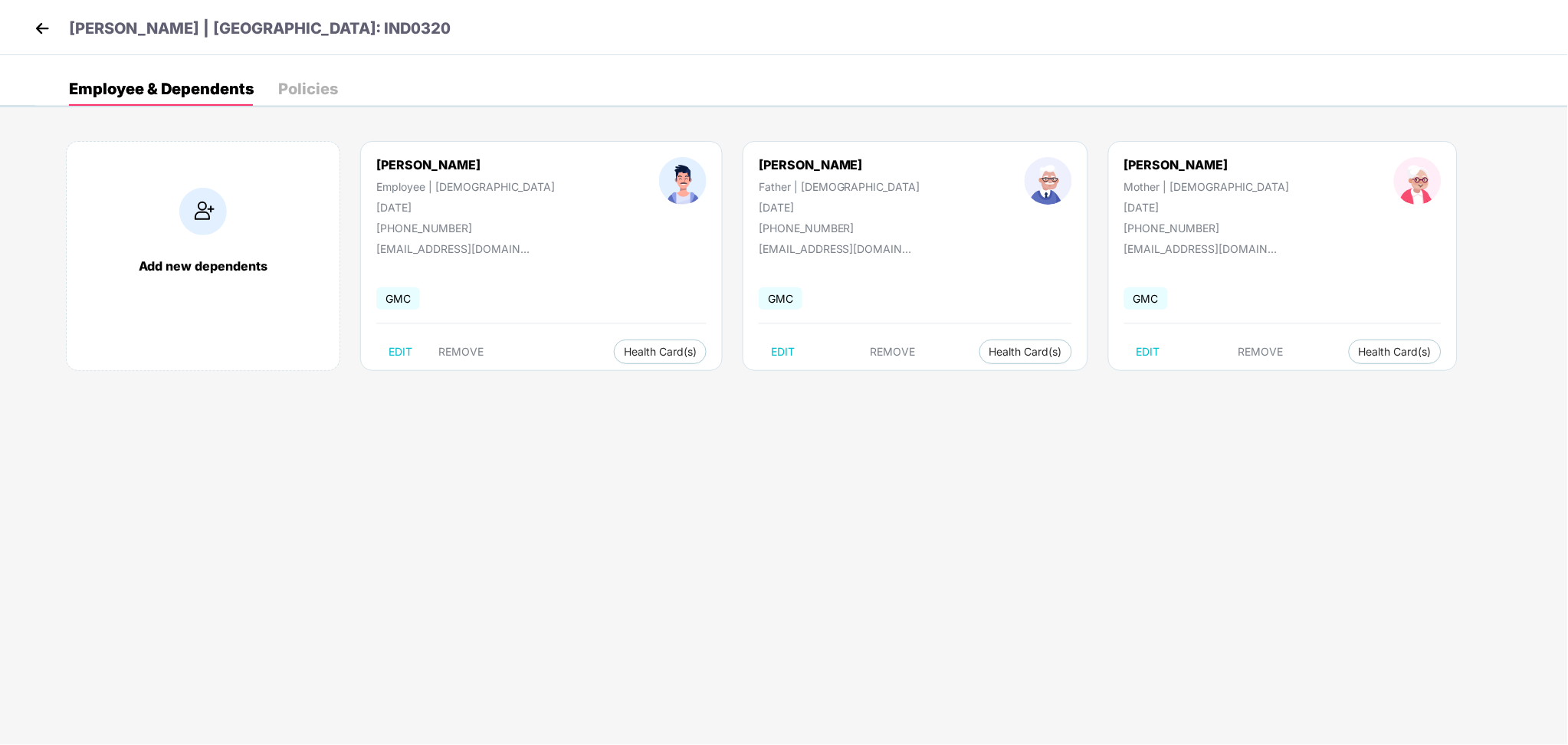
click at [45, 34] on img at bounding box center [42, 28] width 23 height 23
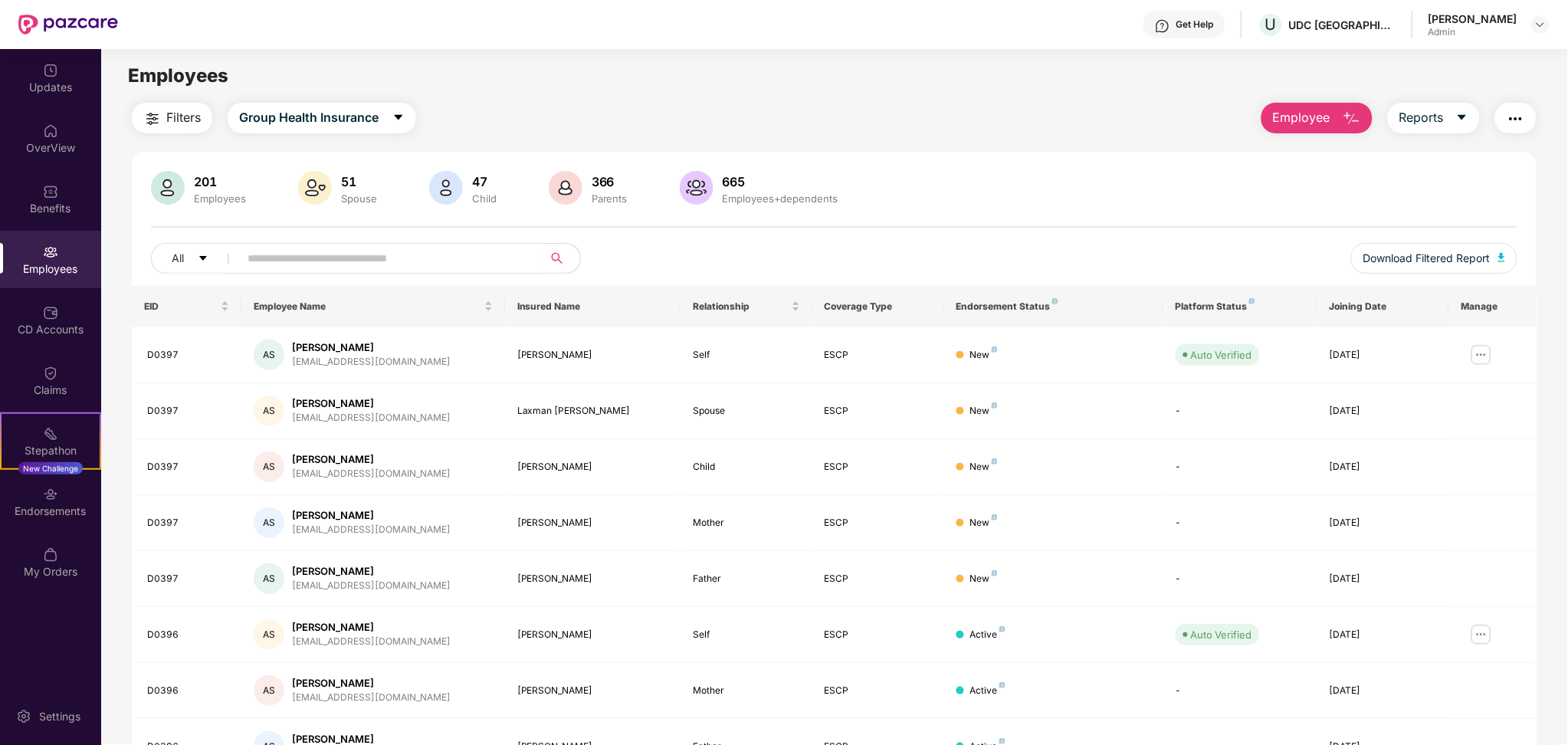
click at [1290, 130] on button "Employee" at bounding box center [1317, 117] width 111 height 31
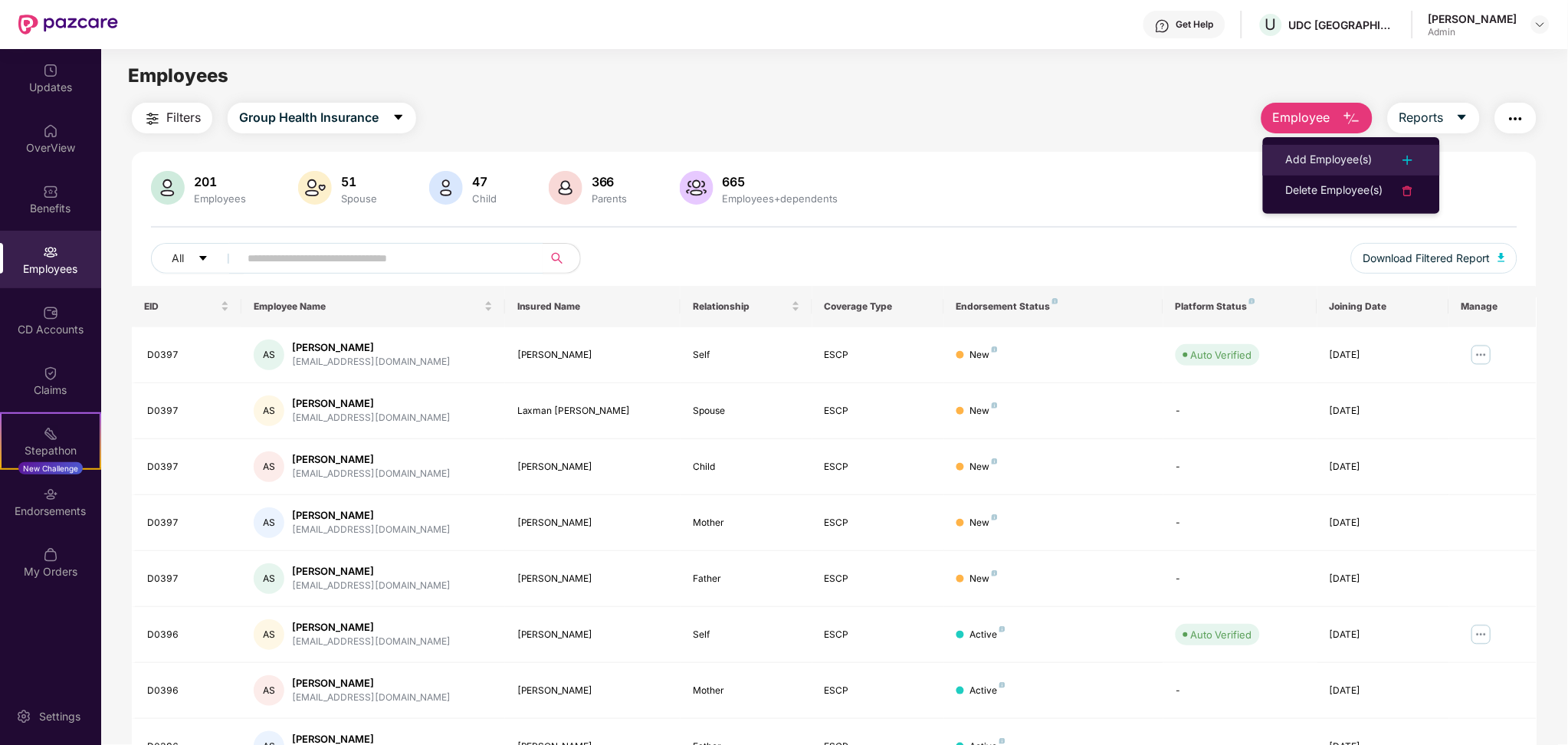
click at [1304, 172] on li "Add Employee(s)" at bounding box center [1351, 160] width 177 height 31
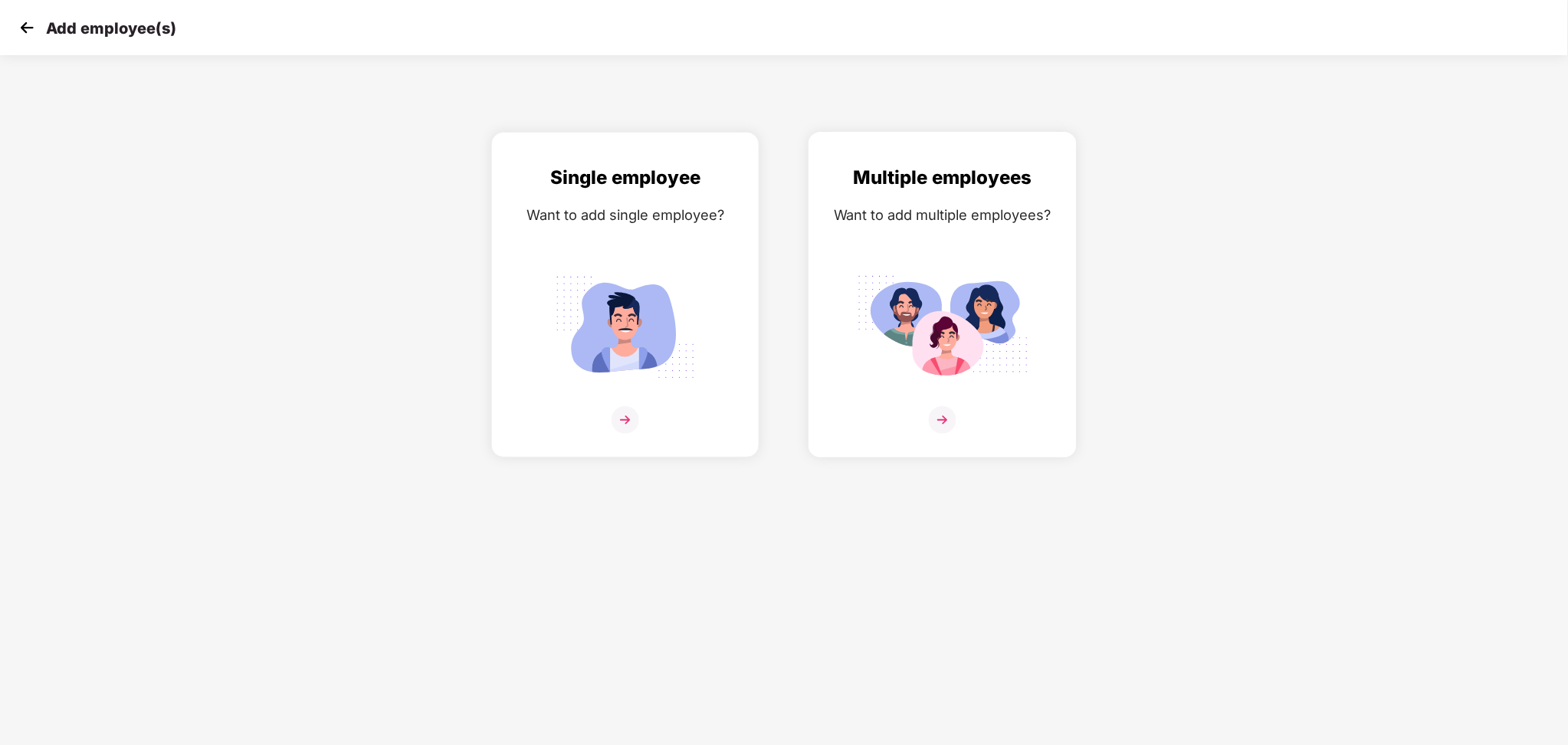
click at [871, 242] on div "Multiple employees Want to add multiple employees?" at bounding box center [942, 308] width 236 height 290
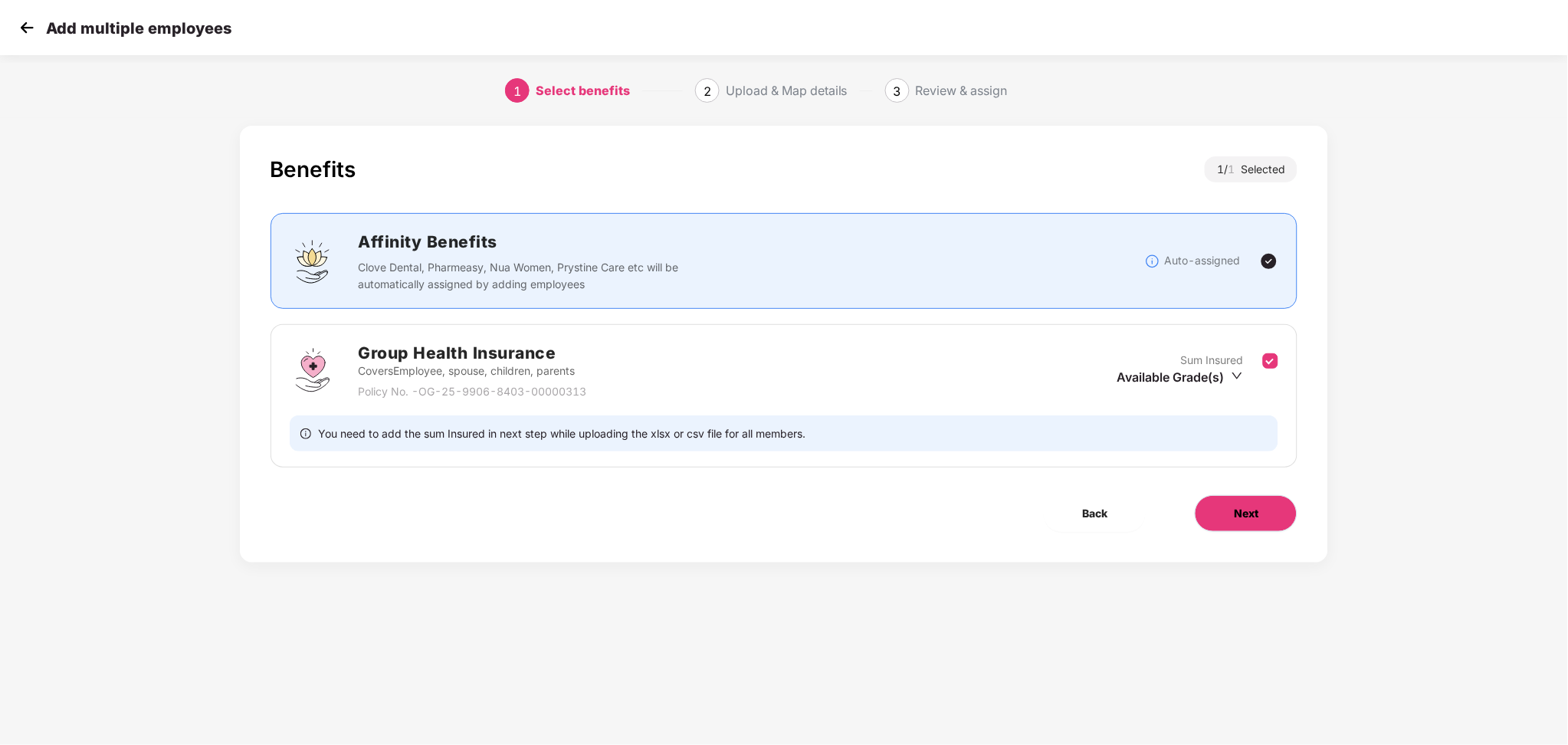
click at [1244, 505] on span "Next" at bounding box center [1246, 513] width 25 height 17
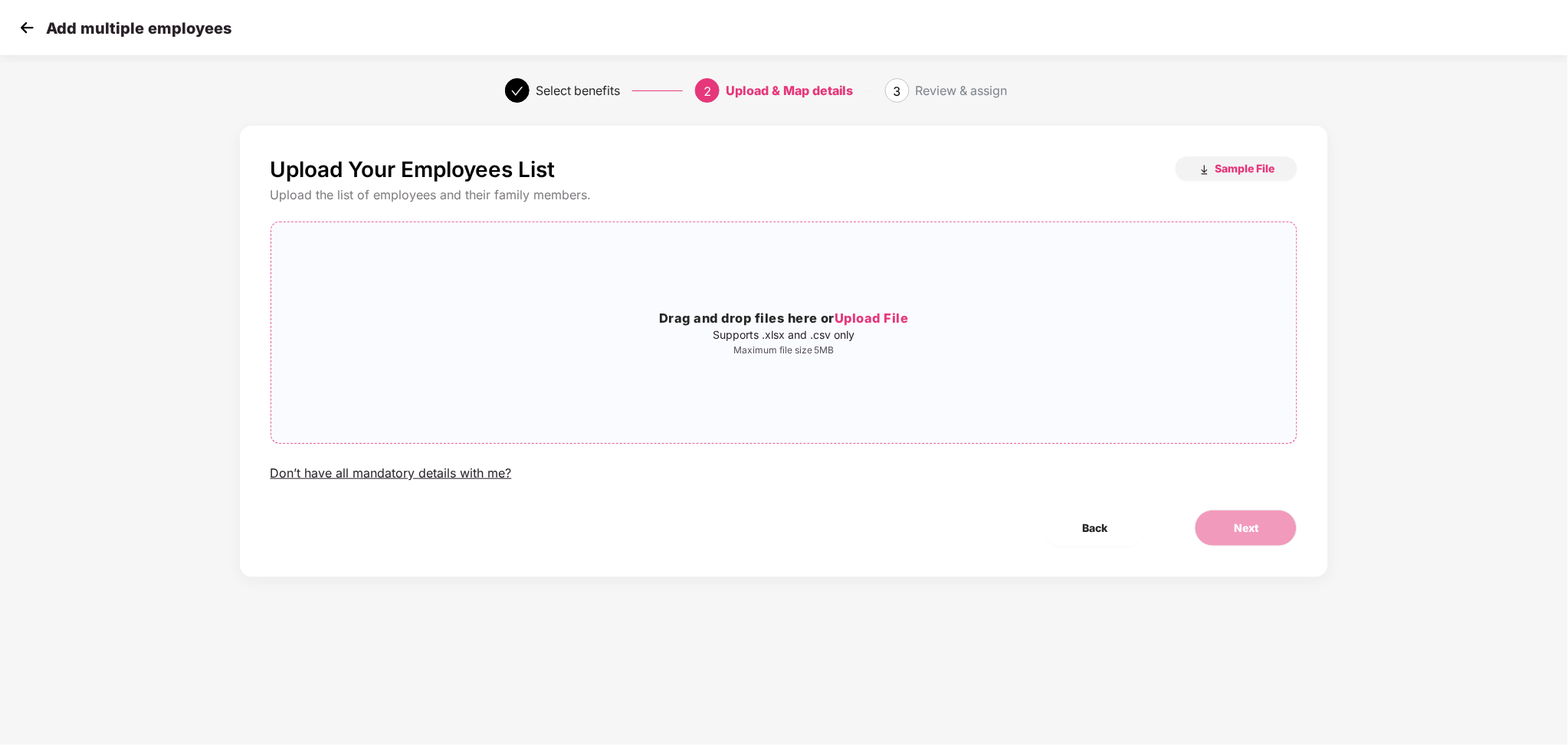
click at [884, 314] on span "Upload File" at bounding box center [872, 317] width 74 height 15
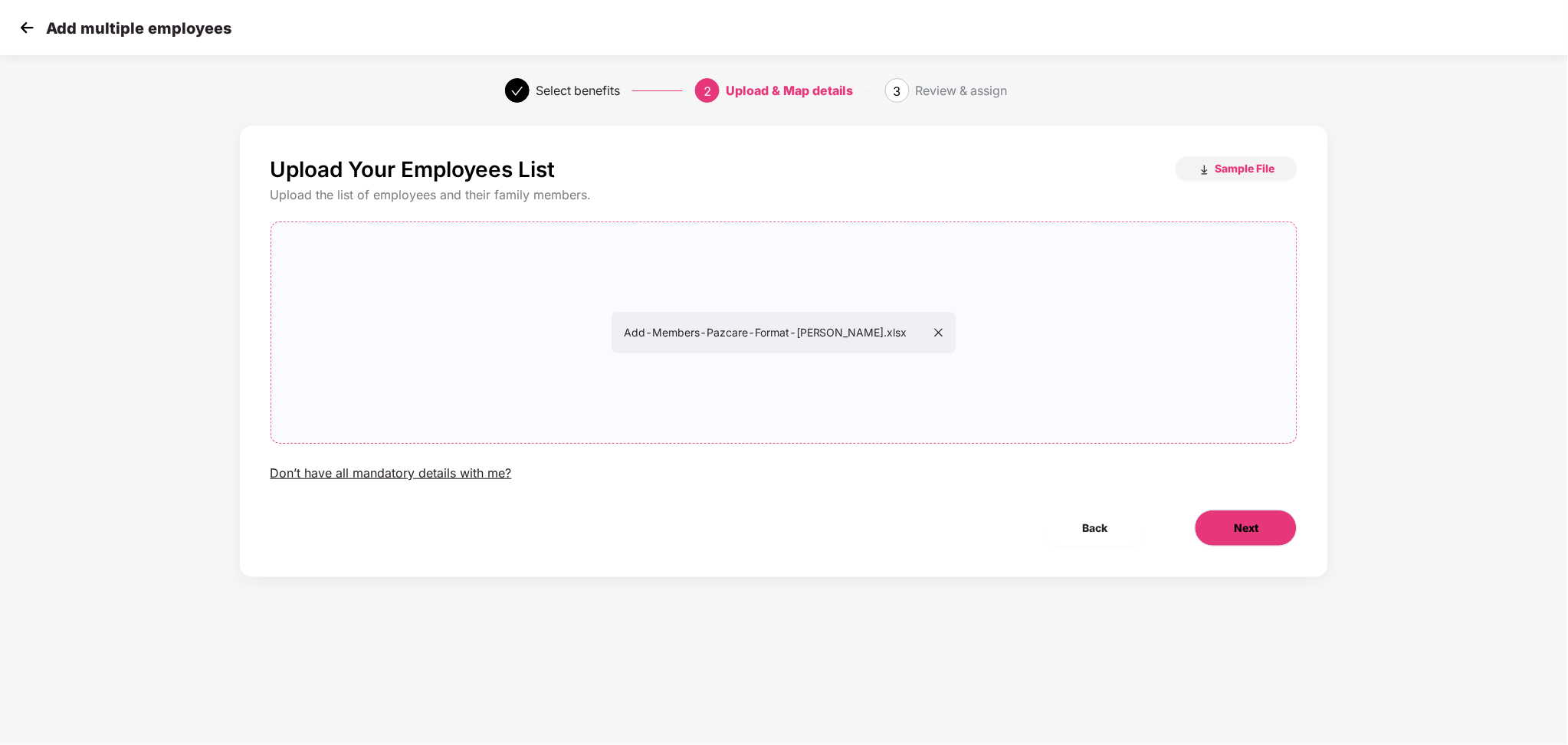
click at [1245, 538] on button "Next" at bounding box center [1245, 528] width 102 height 37
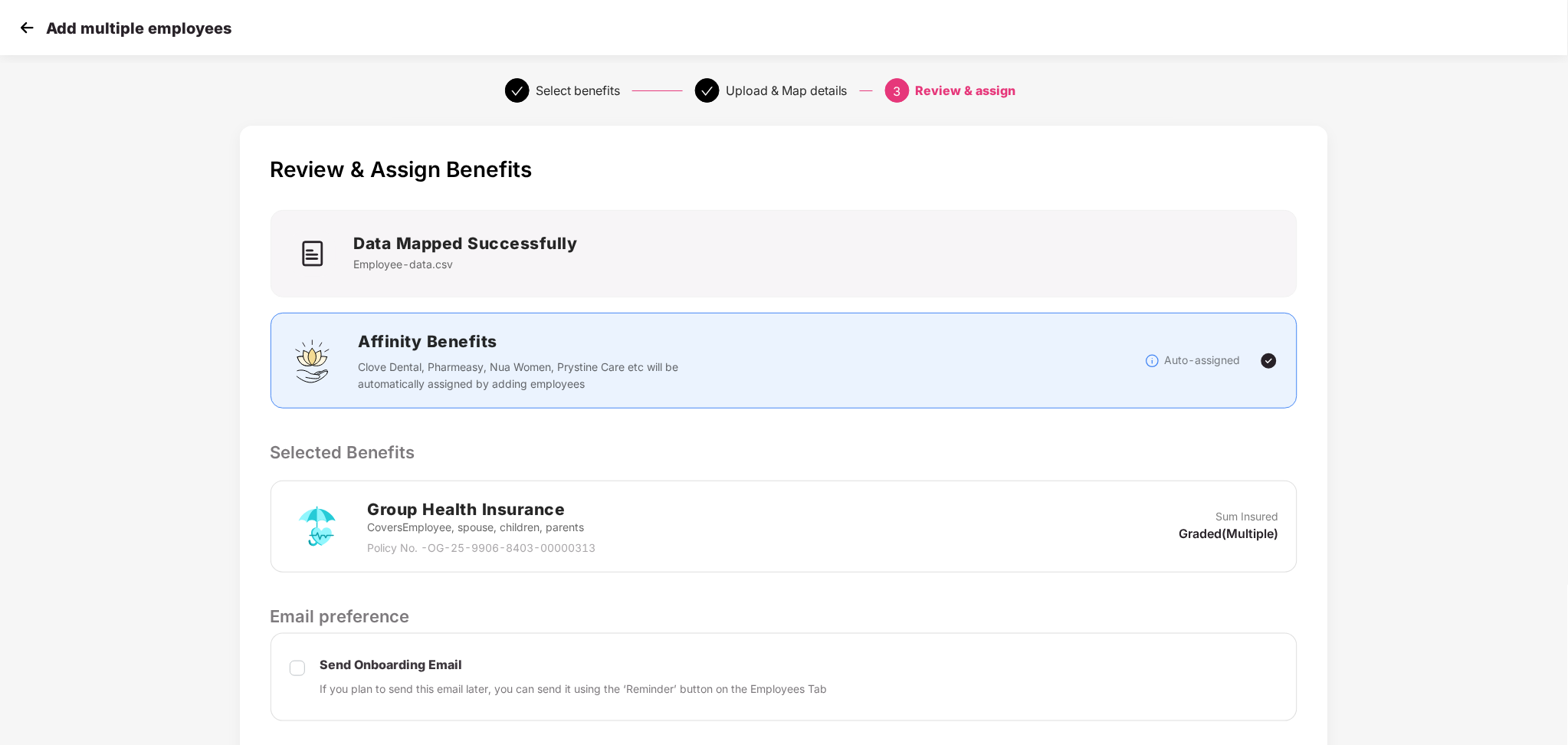
scroll to position [235, 0]
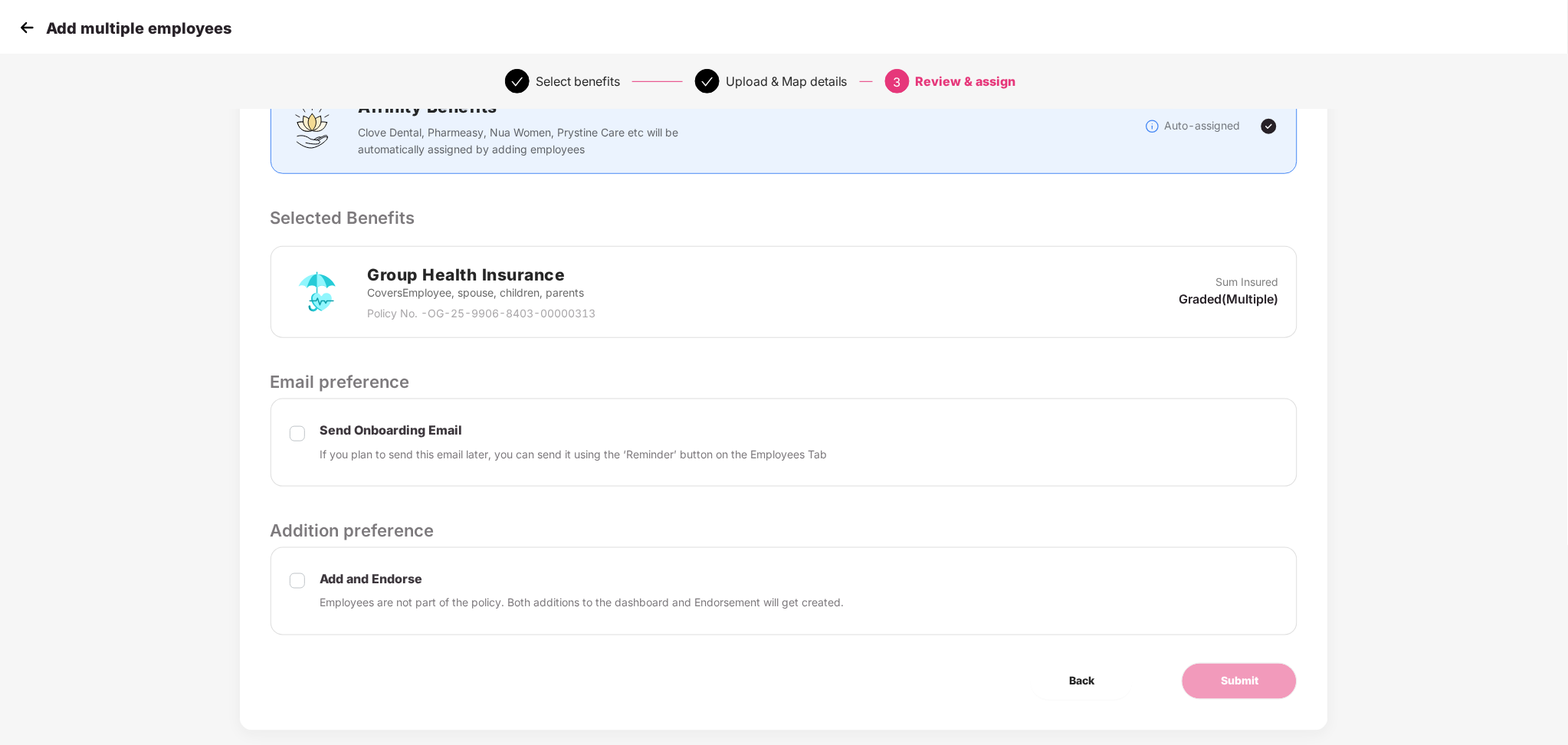
click at [299, 446] on label at bounding box center [297, 443] width 15 height 39
click at [1222, 673] on span "Submit" at bounding box center [1239, 681] width 38 height 17
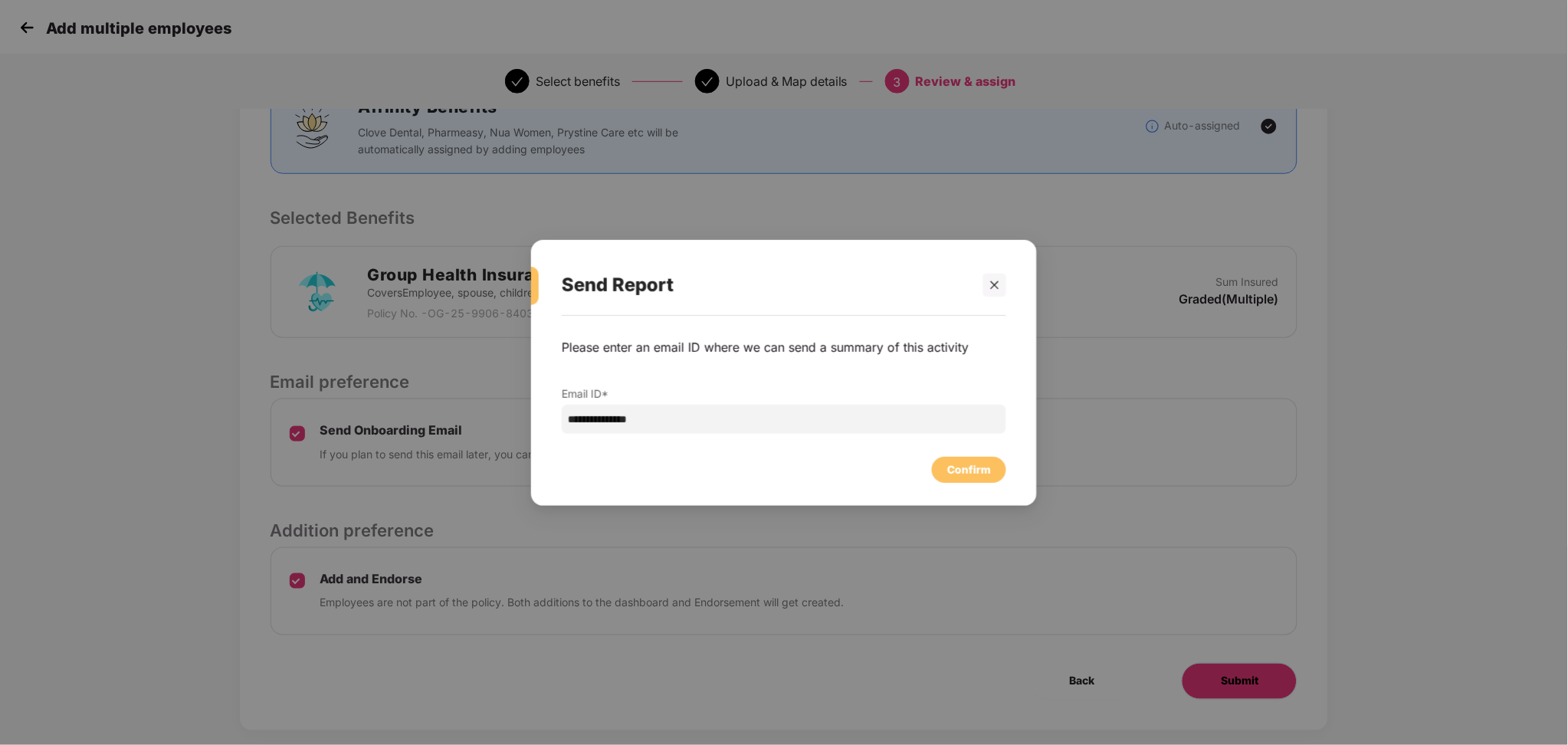
scroll to position [0, 0]
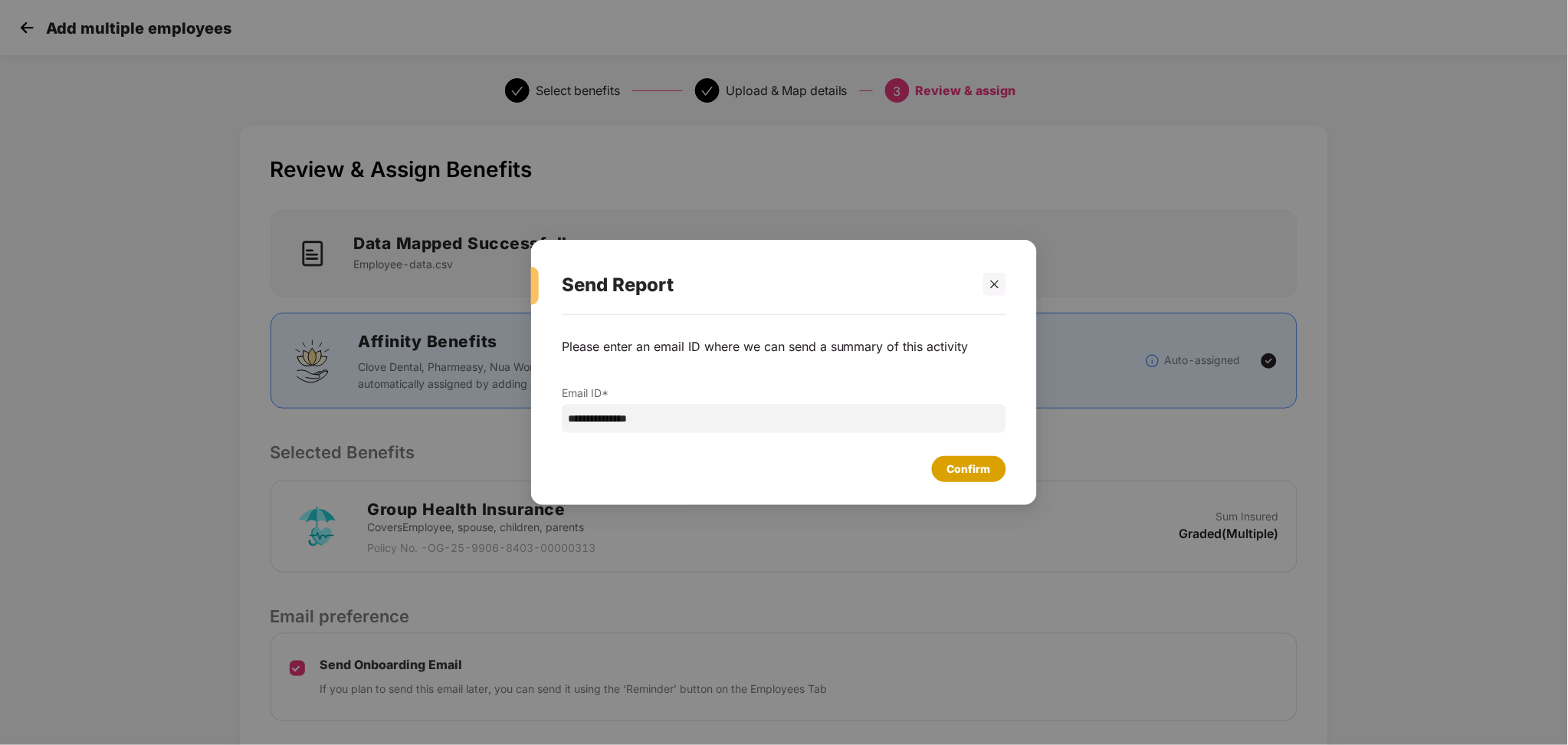
click at [965, 459] on div "Confirm" at bounding box center [969, 469] width 74 height 26
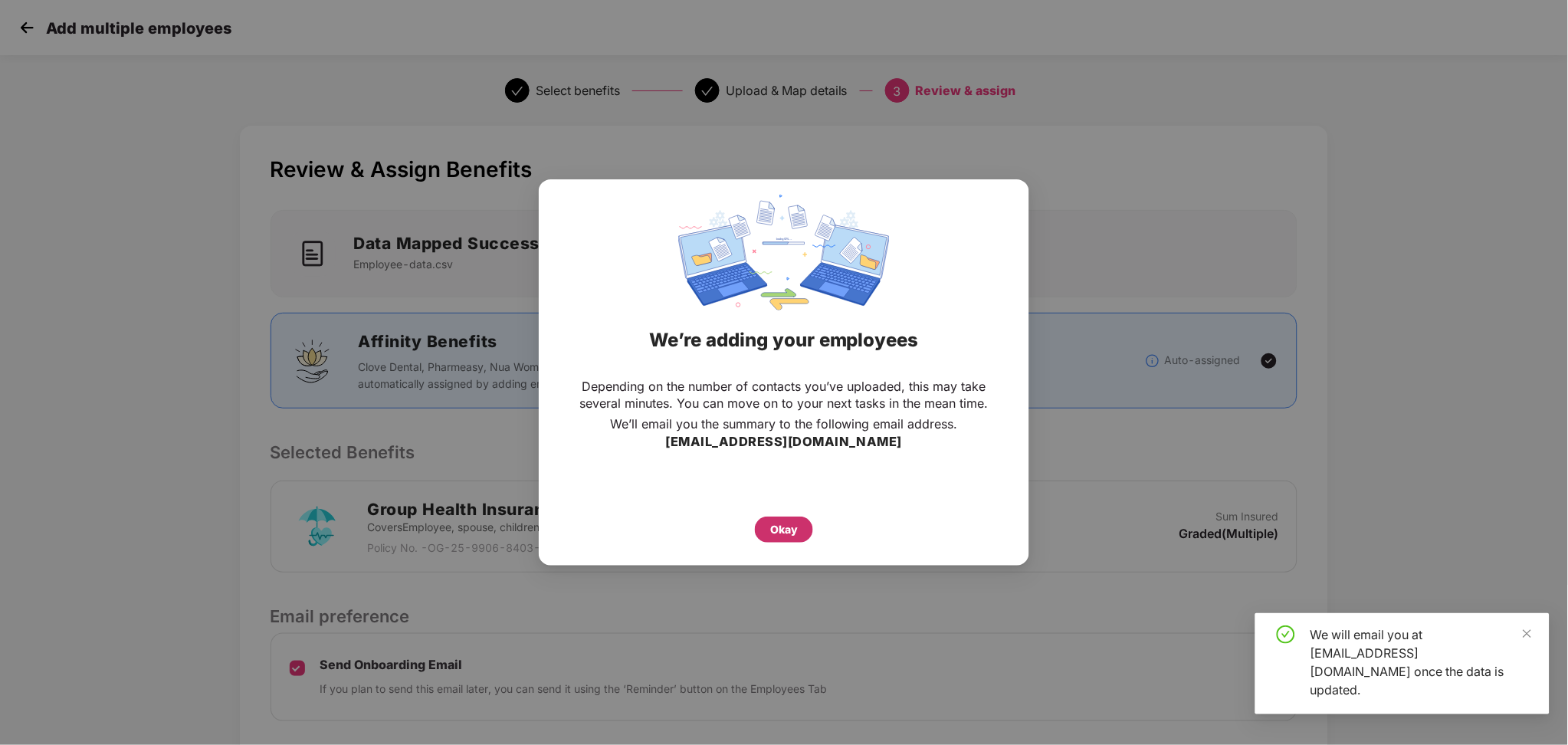
click at [789, 531] on div "Okay" at bounding box center [784, 529] width 27 height 17
